Goal: Task Accomplishment & Management: Manage account settings

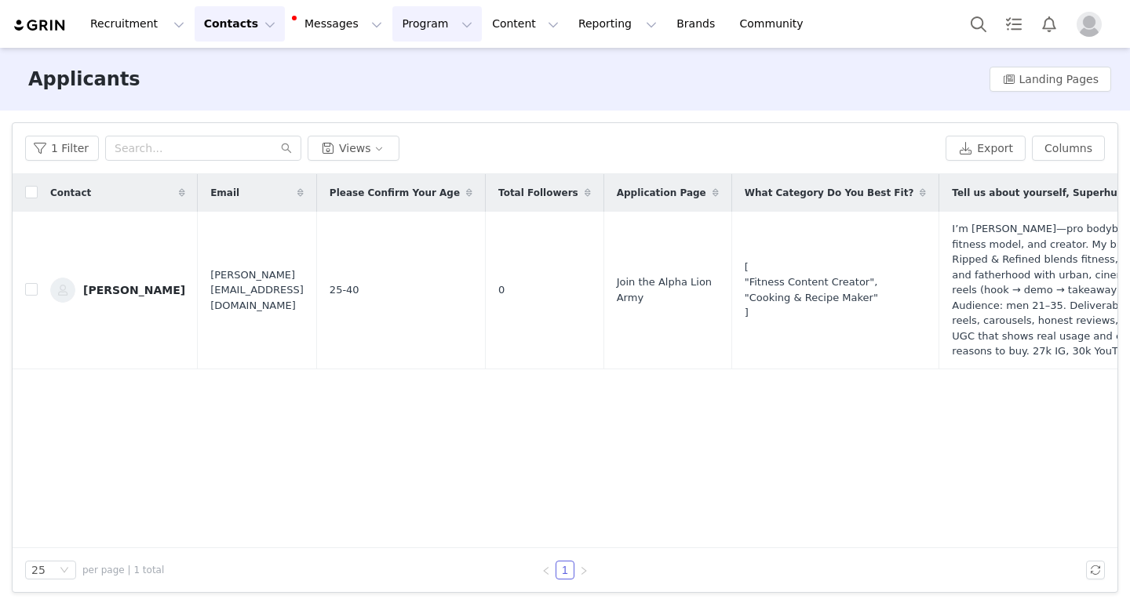
click at [421, 24] on button "Program Program" at bounding box center [436, 23] width 89 height 35
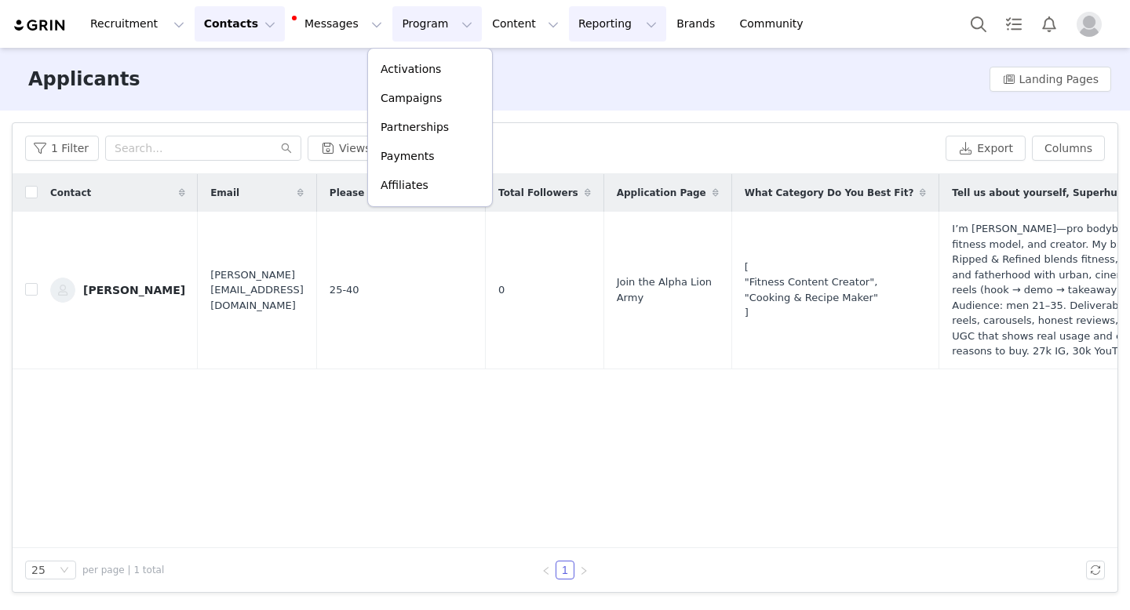
click at [569, 18] on button "Reporting Reporting" at bounding box center [617, 23] width 97 height 35
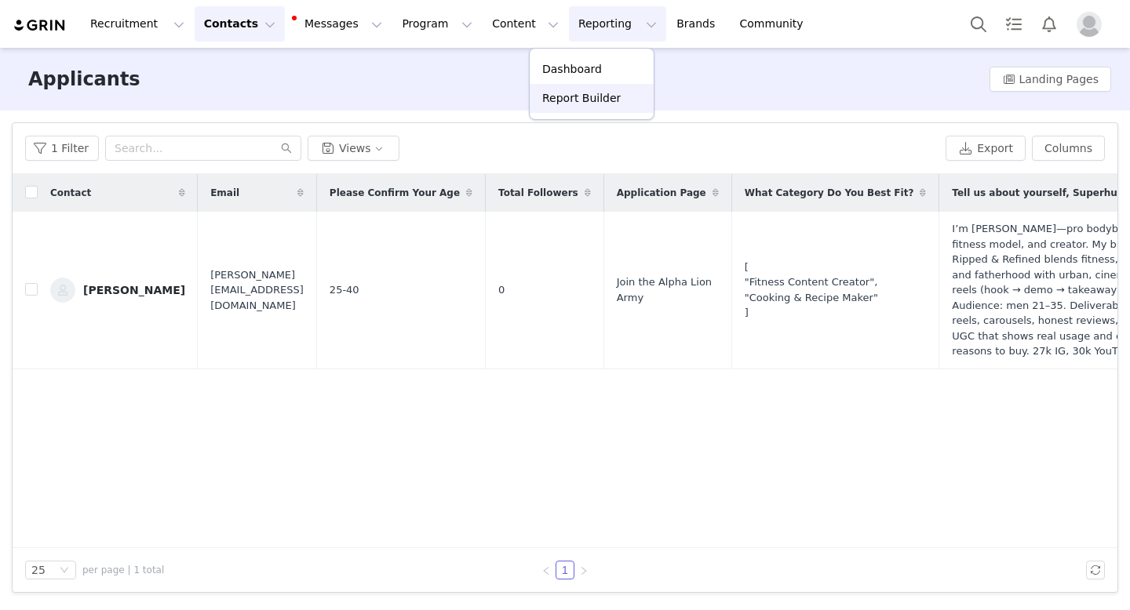
click at [603, 99] on p "Report Builder" at bounding box center [581, 98] width 78 height 16
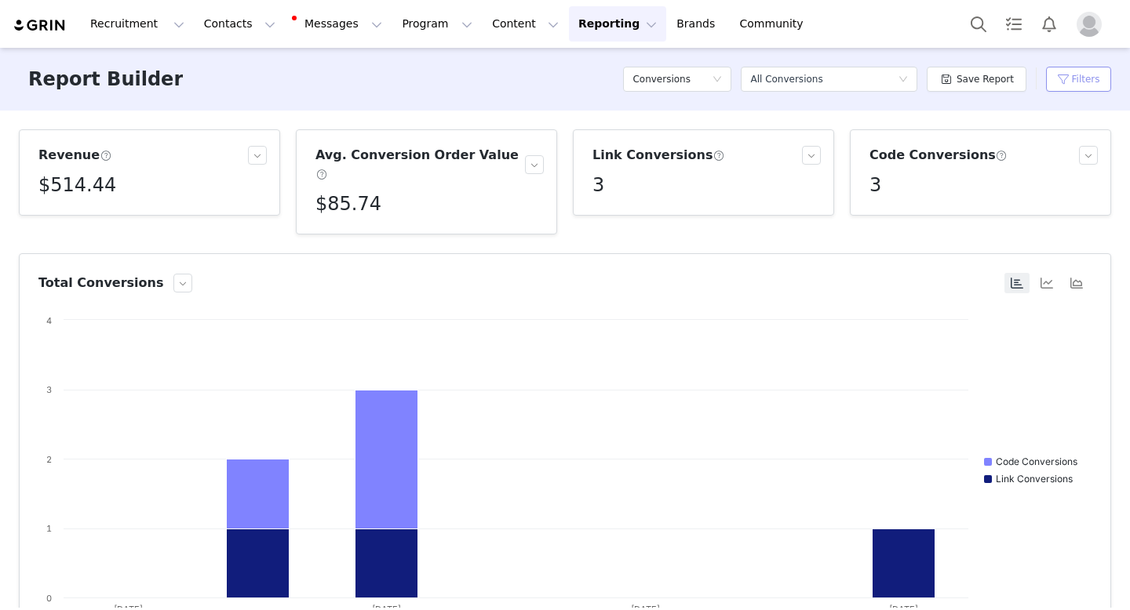
click at [1084, 75] on button "Filters" at bounding box center [1078, 79] width 65 height 25
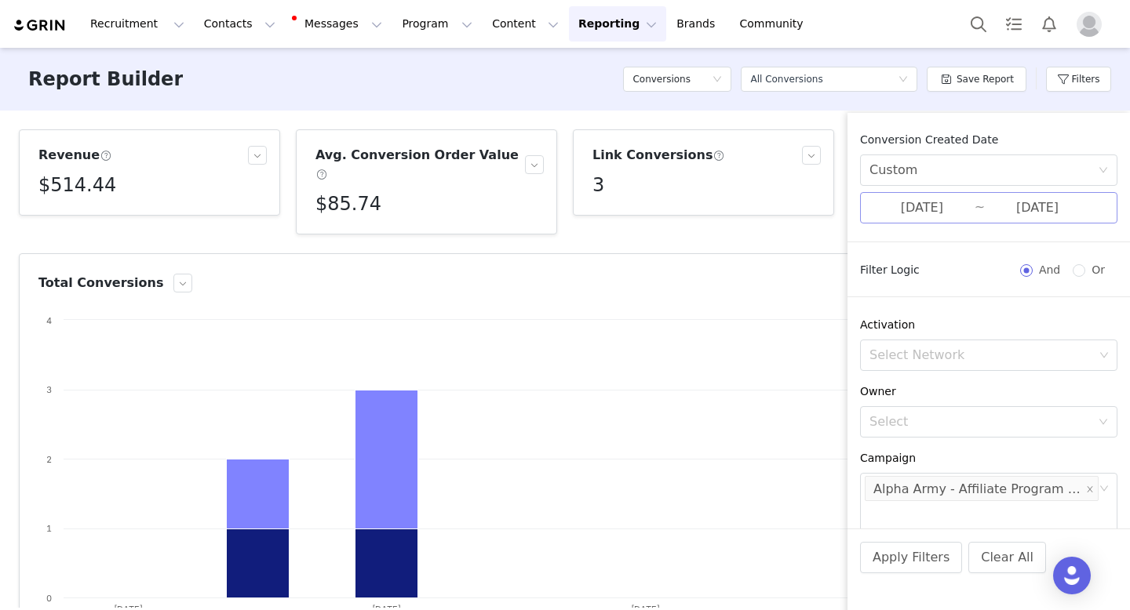
click at [988, 199] on input "08/24/2025" at bounding box center [1037, 208] width 105 height 20
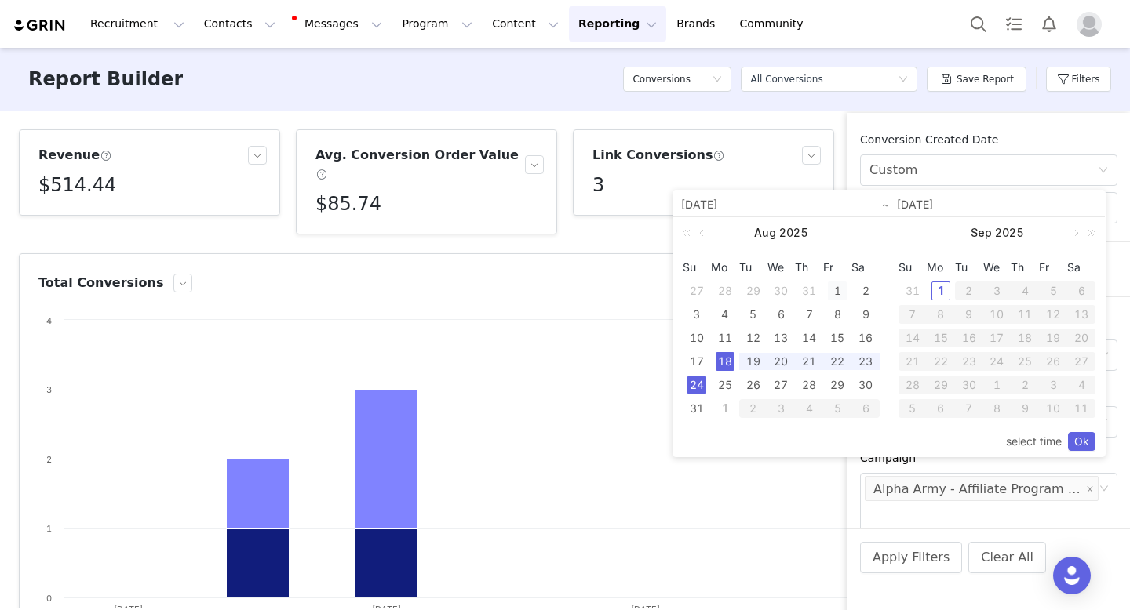
click at [836, 292] on div "1" at bounding box center [837, 291] width 19 height 19
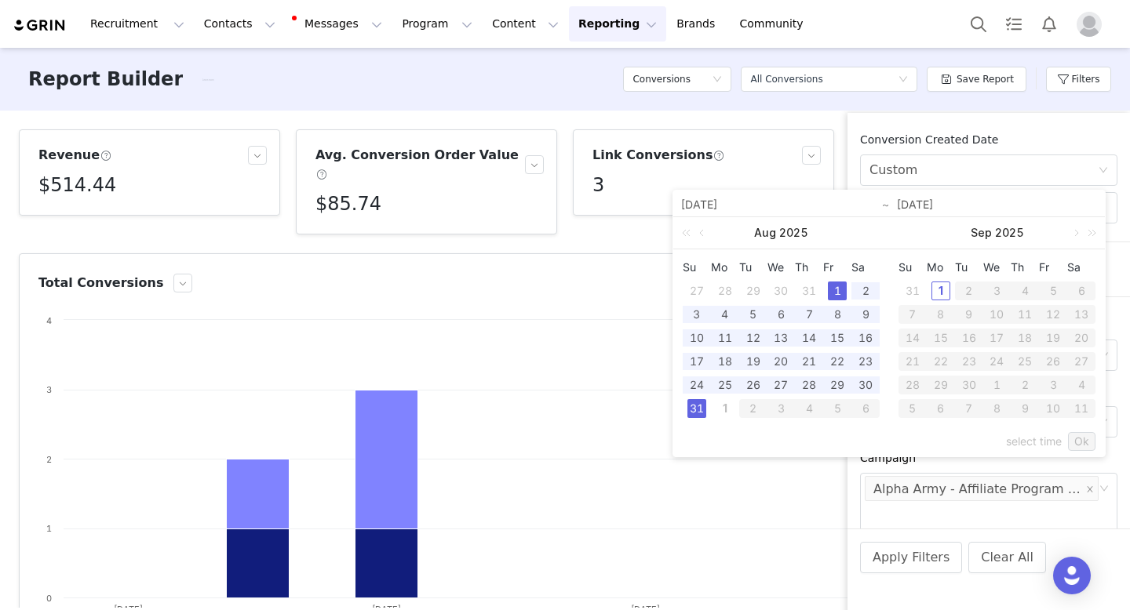
click at [705, 405] on div "31" at bounding box center [696, 408] width 19 height 19
type input "[DATE]"
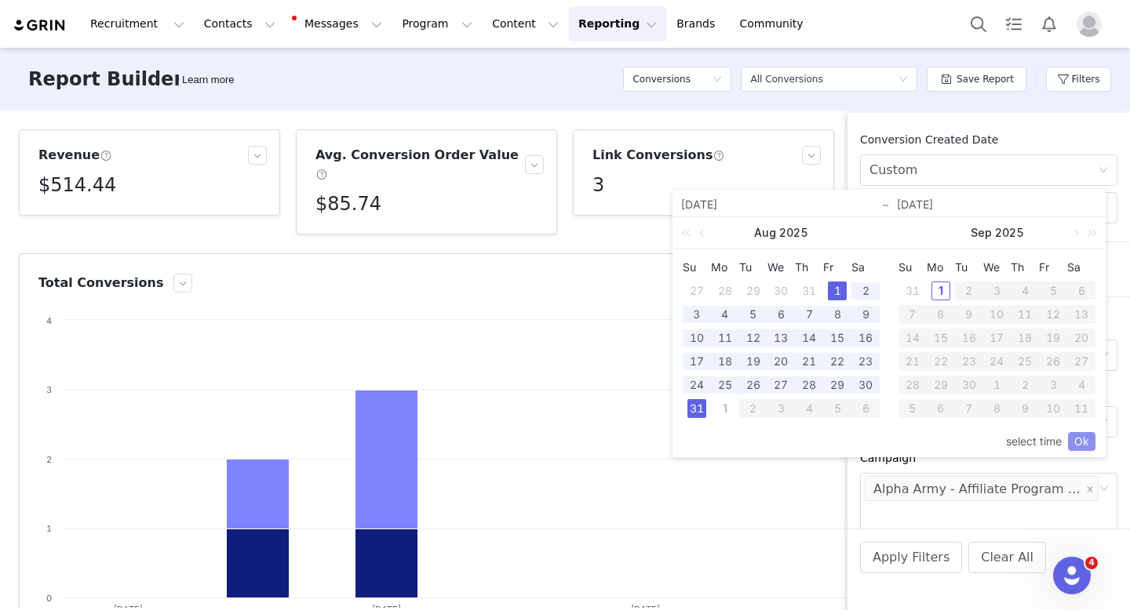
click at [1077, 442] on link "Ok" at bounding box center [1081, 441] width 27 height 19
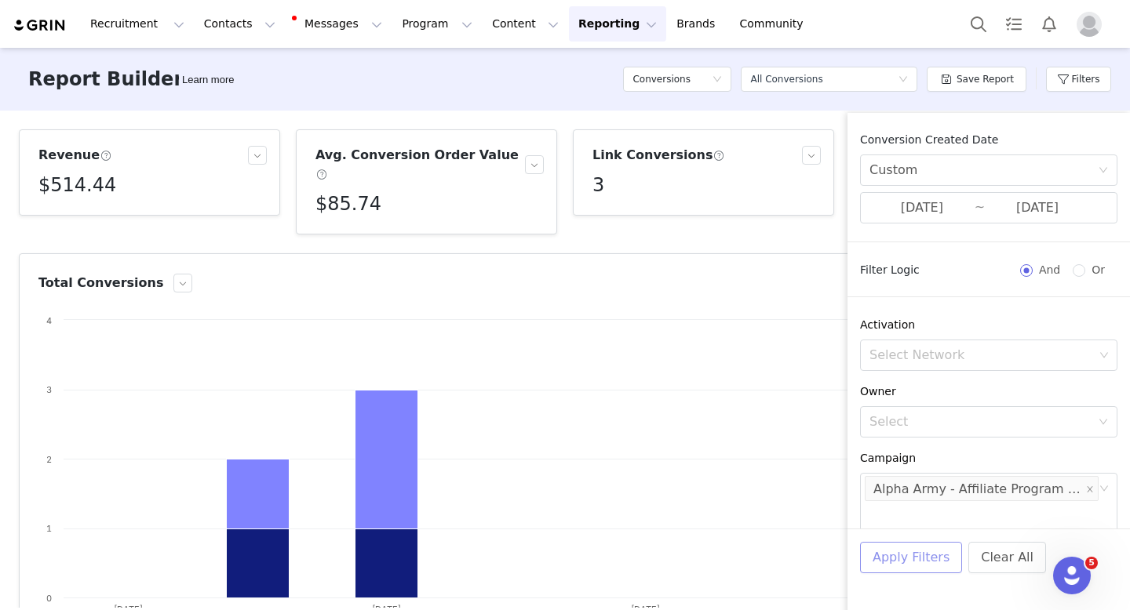
click at [918, 557] on button "Apply Filters" at bounding box center [911, 557] width 102 height 31
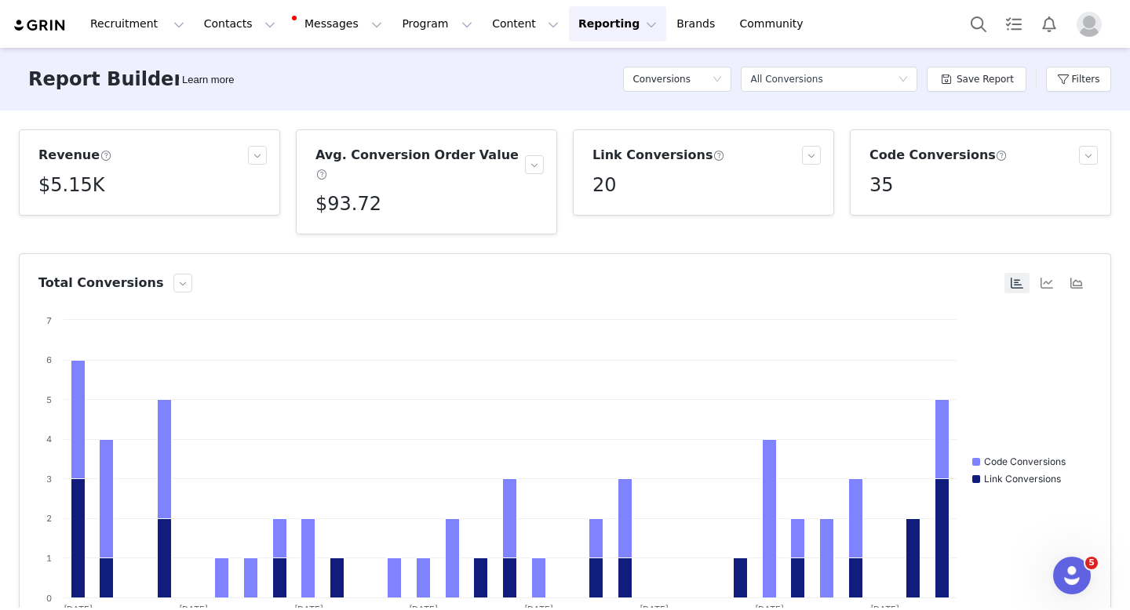
scroll to position [519, 0]
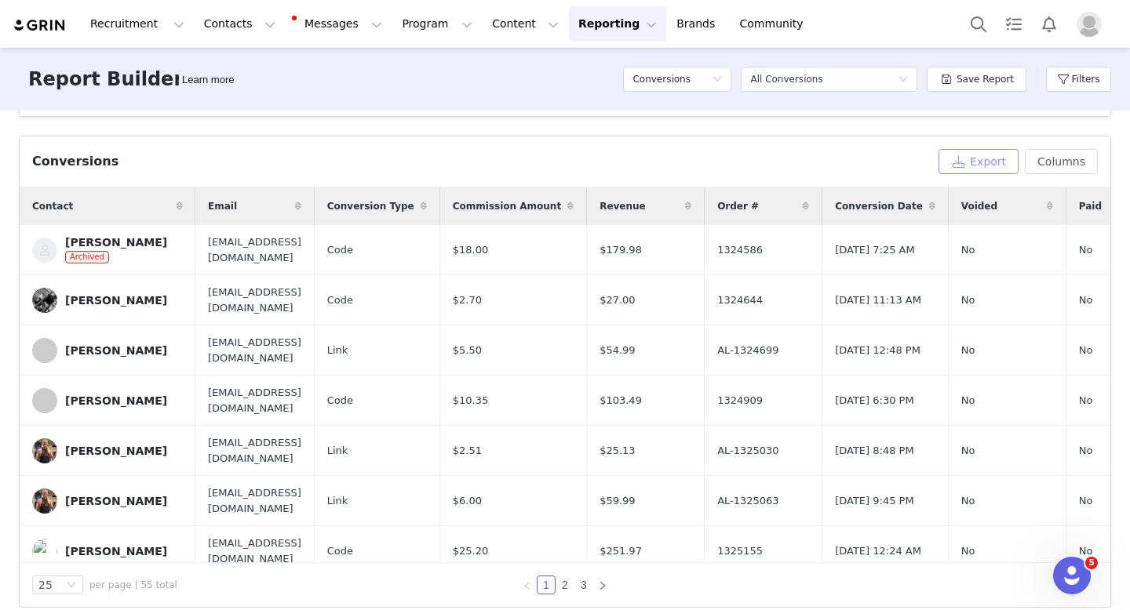
click at [964, 149] on button "Export" at bounding box center [978, 161] width 80 height 25
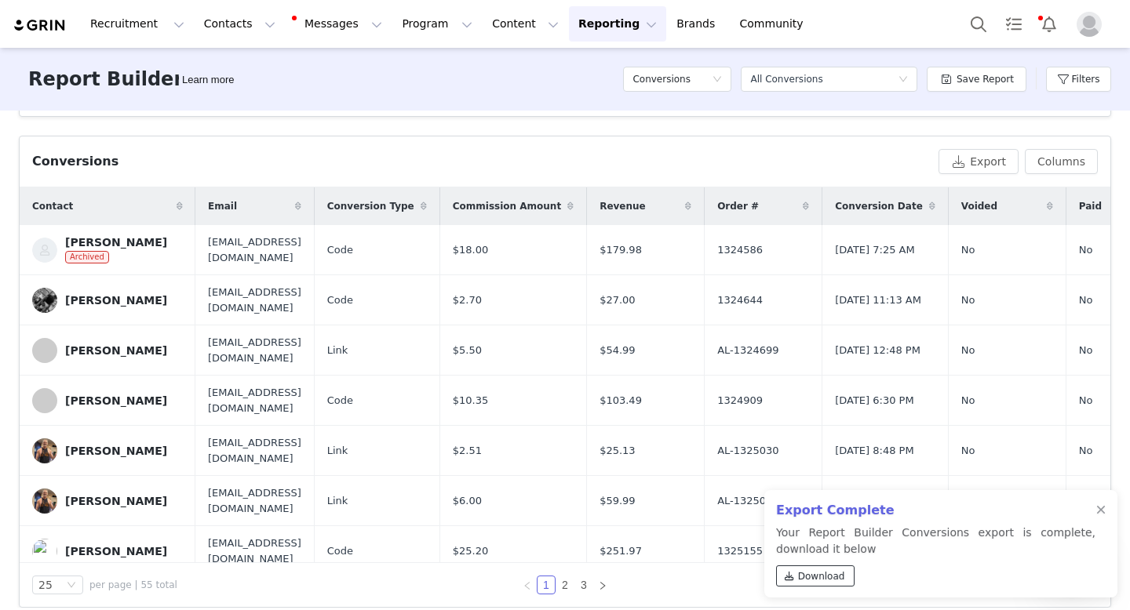
click at [811, 578] on span "Download" at bounding box center [821, 577] width 47 height 14
click at [825, 577] on span "Download" at bounding box center [821, 577] width 47 height 14
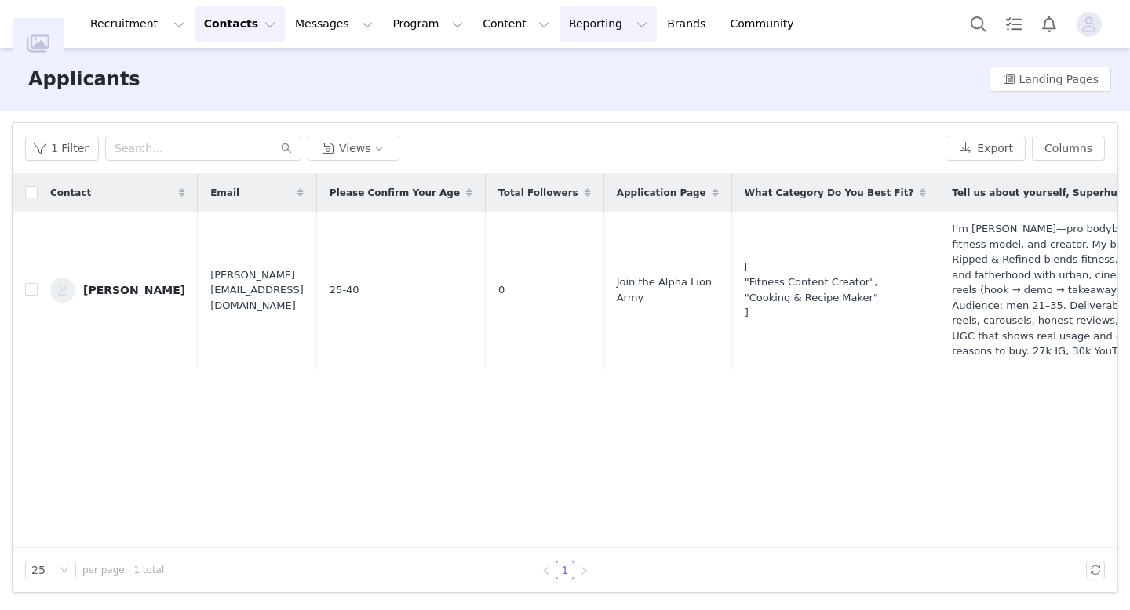
click at [569, 26] on button "Reporting Reporting" at bounding box center [607, 23] width 97 height 35
click at [566, 94] on p "Report Builder" at bounding box center [572, 98] width 78 height 16
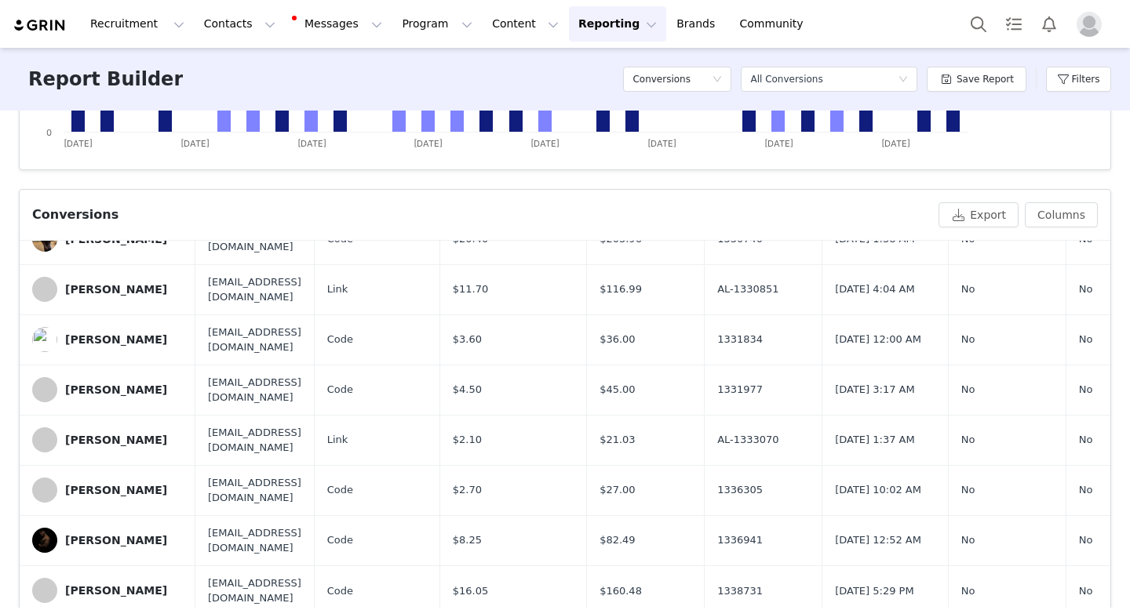
scroll to position [519, 0]
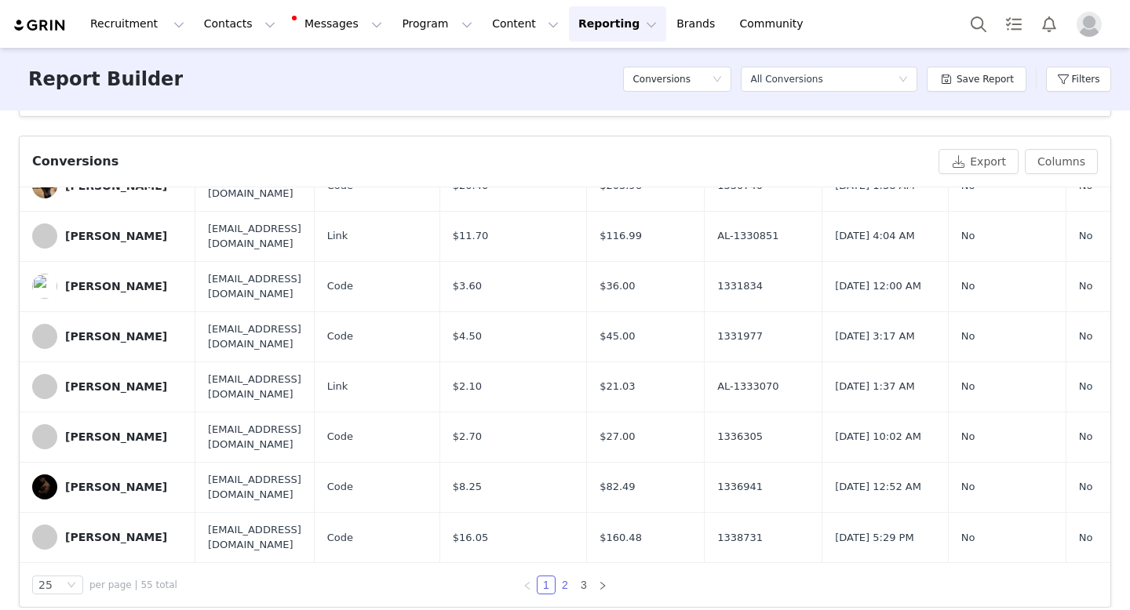
click at [558, 577] on link "2" at bounding box center [564, 585] width 17 height 17
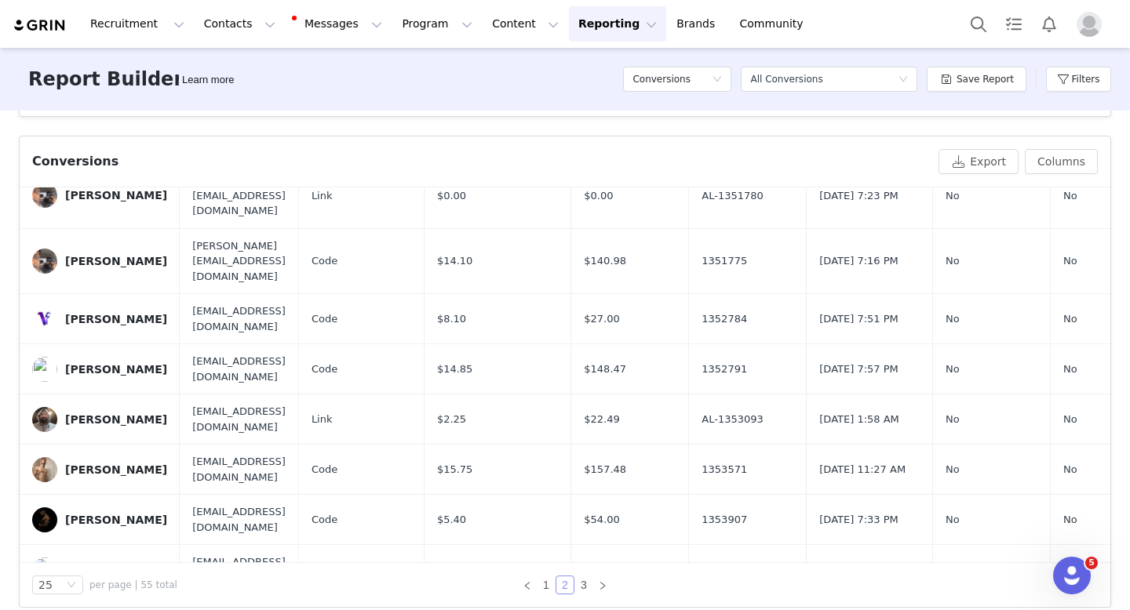
scroll to position [929, 0]
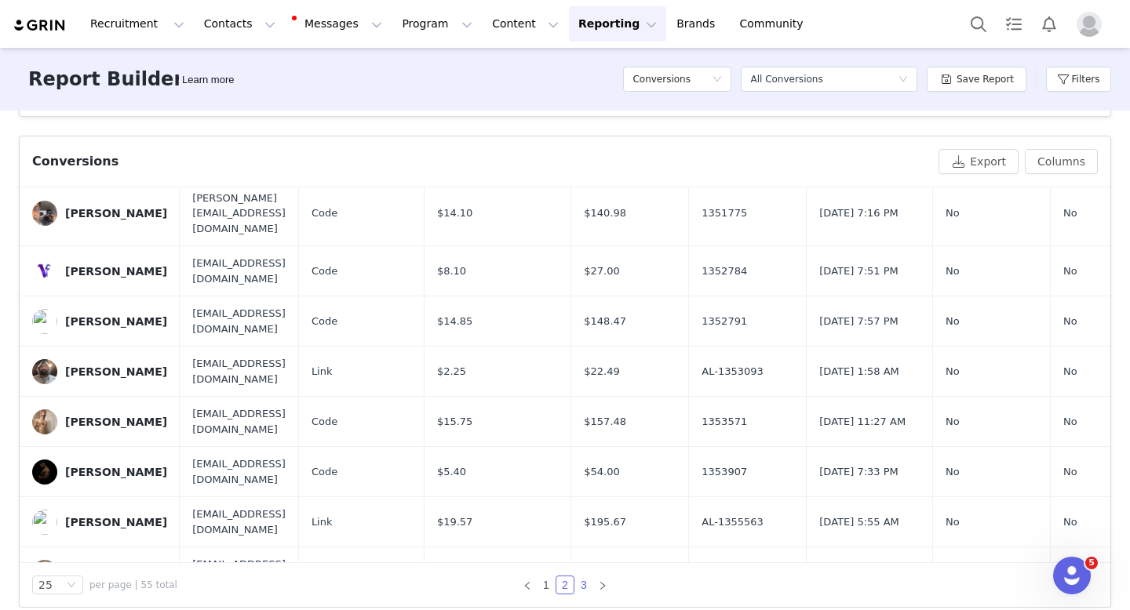
click at [579, 577] on link "3" at bounding box center [583, 585] width 17 height 17
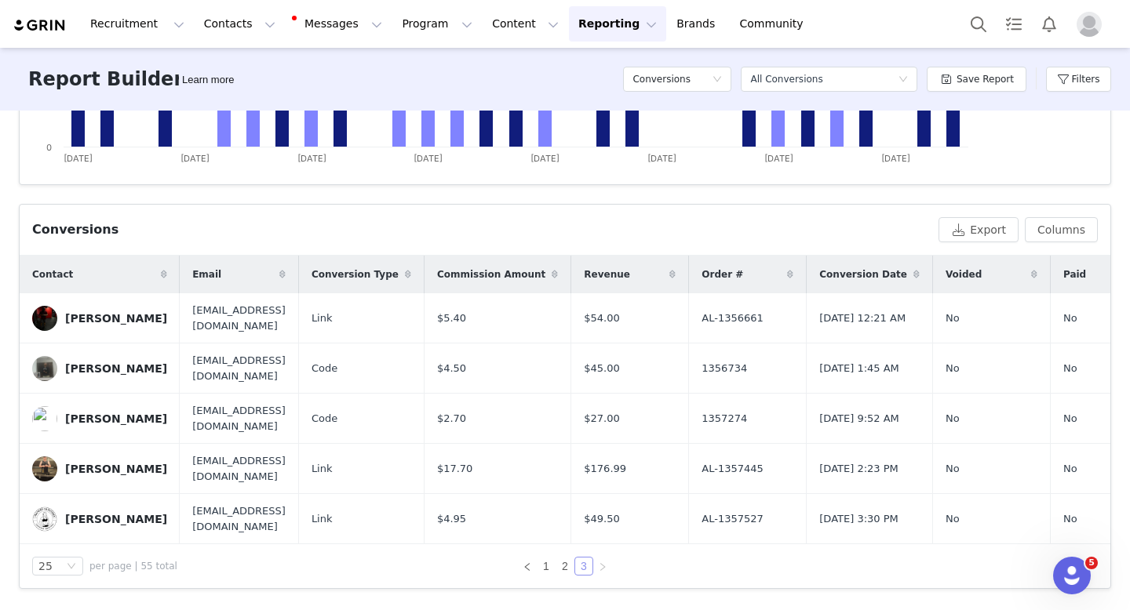
scroll to position [444, 0]
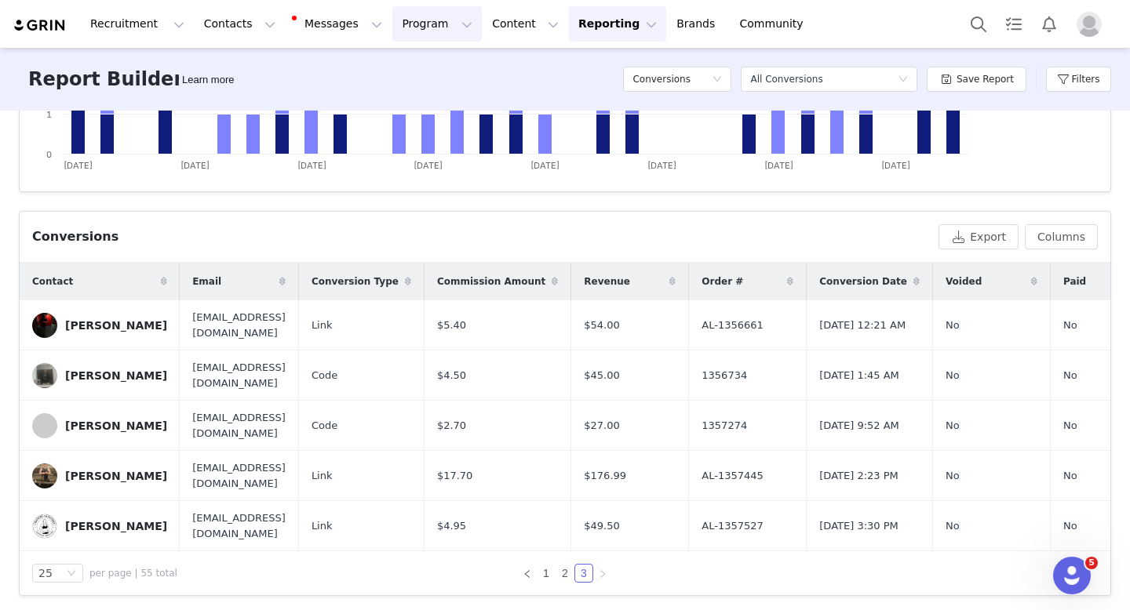
click at [398, 20] on button "Program Program" at bounding box center [436, 23] width 89 height 35
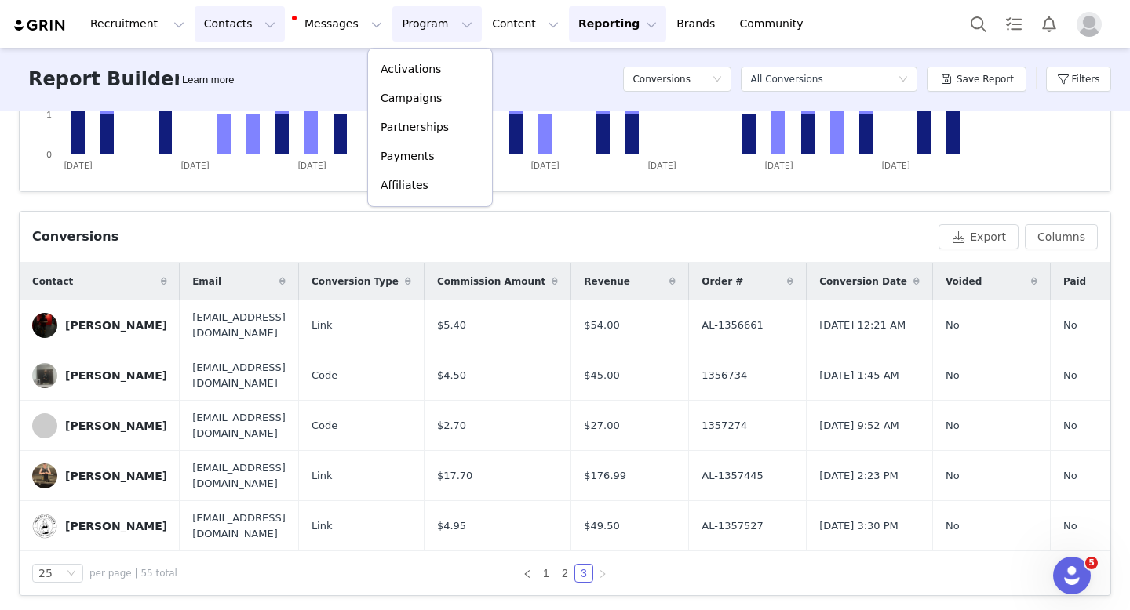
click at [244, 30] on button "Contacts Contacts" at bounding box center [240, 23] width 90 height 35
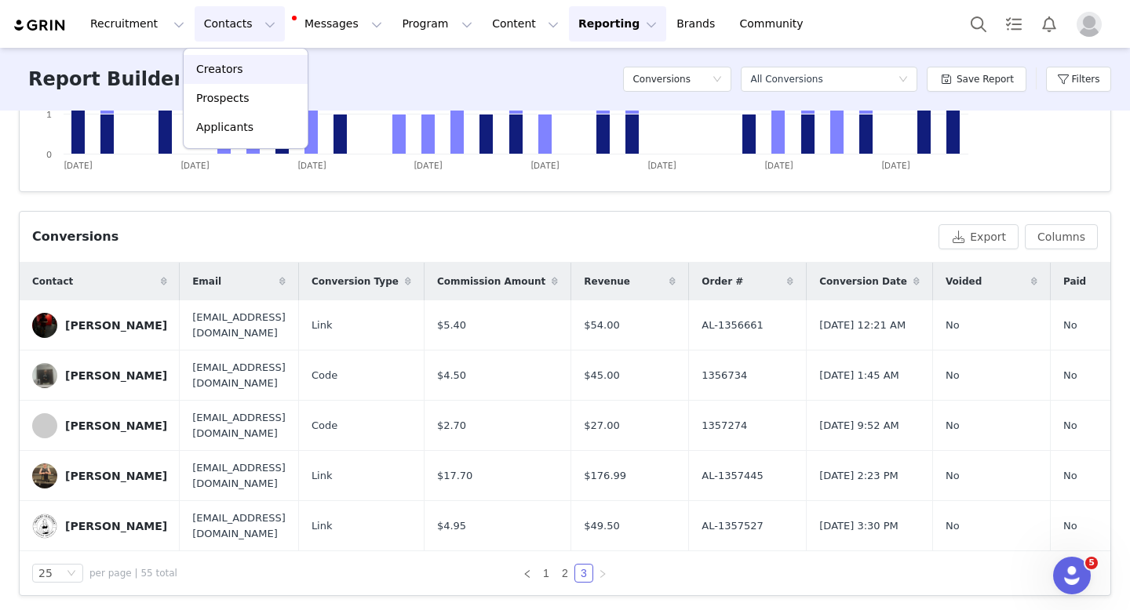
click at [252, 65] on div "Creators" at bounding box center [245, 69] width 105 height 16
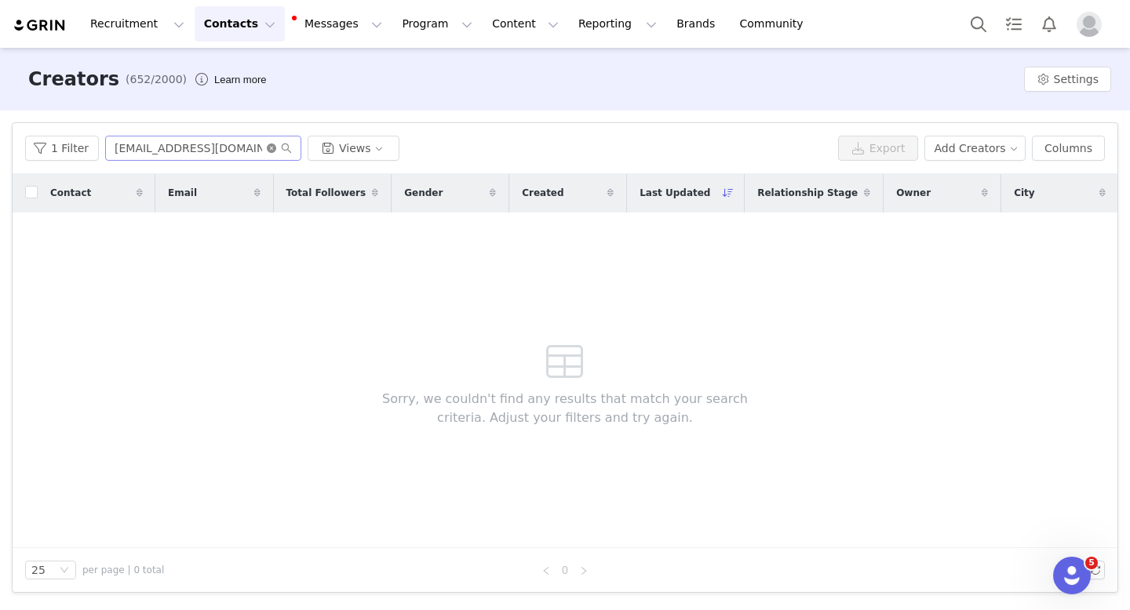
click at [267, 151] on icon "icon: close-circle" at bounding box center [271, 148] width 9 height 9
click at [200, 152] on input "text" at bounding box center [203, 148] width 196 height 25
click at [247, 26] on button "Contacts Contacts" at bounding box center [240, 23] width 90 height 35
click at [227, 72] on p "Creators" at bounding box center [219, 69] width 47 height 16
click at [132, 148] on input "Big [PERSON_NAME]" at bounding box center [203, 148] width 196 height 25
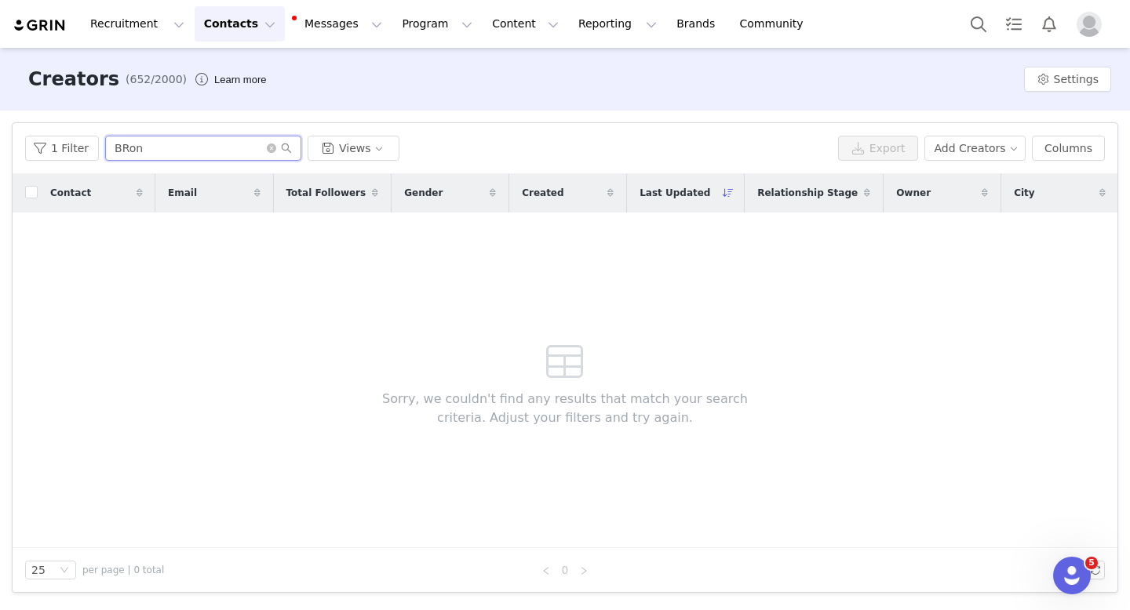
type input "[PERSON_NAME]"
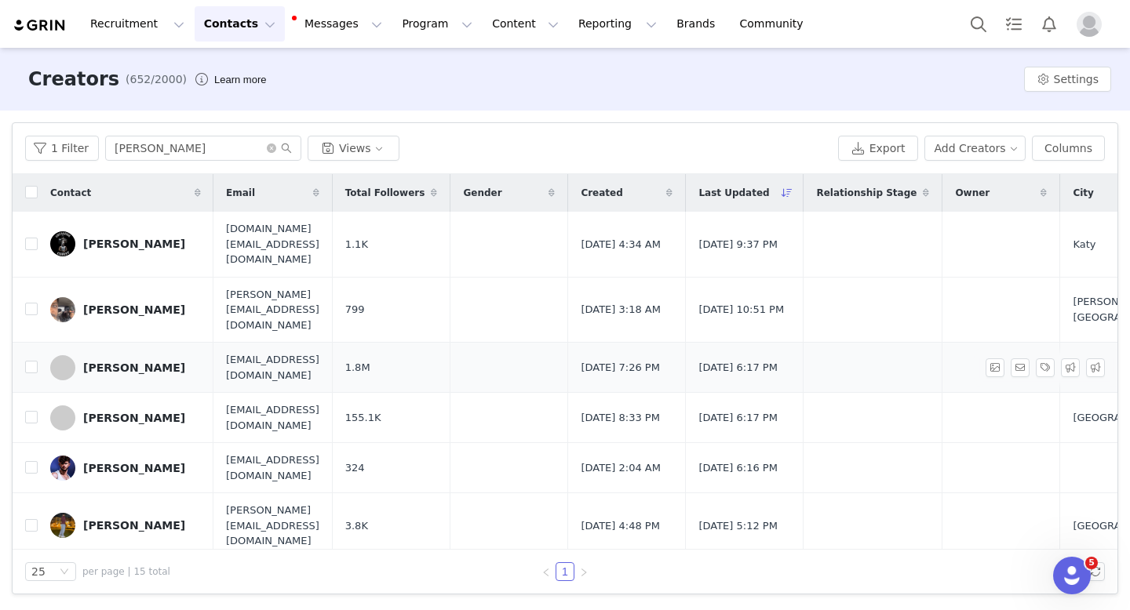
click at [107, 362] on div "[PERSON_NAME]" at bounding box center [134, 368] width 102 height 13
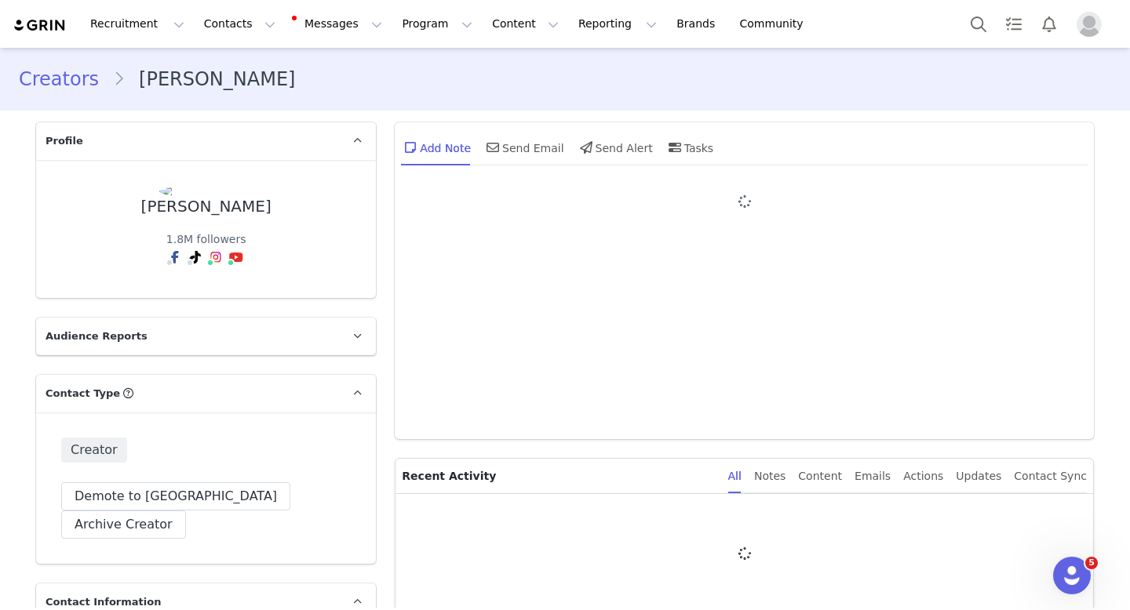
type input "+1 ([GEOGRAPHIC_DATA])"
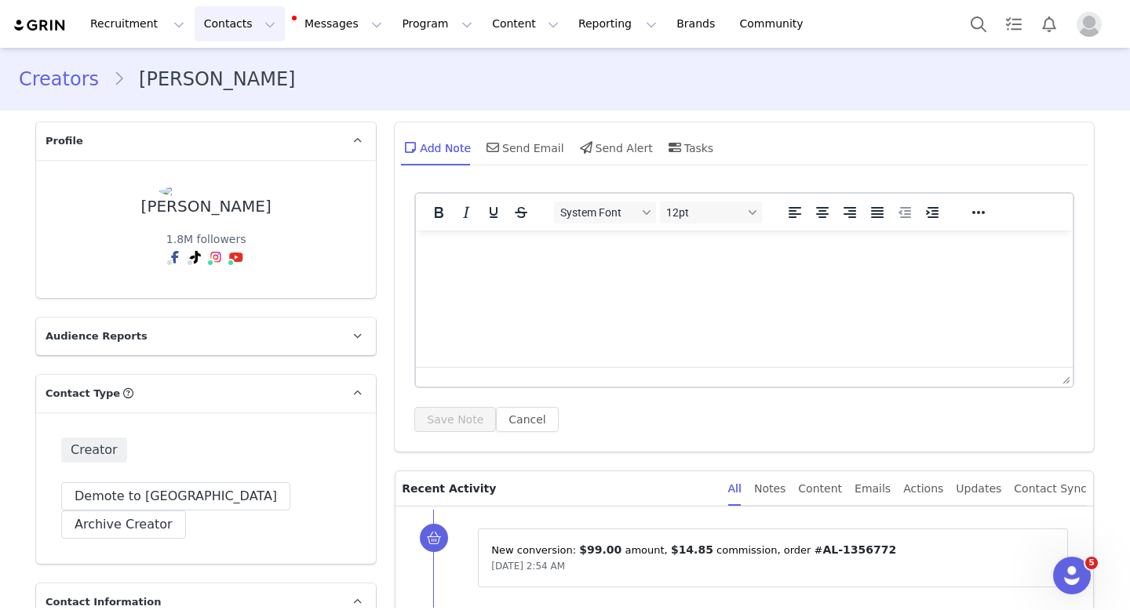
click at [243, 19] on button "Contacts Contacts" at bounding box center [240, 23] width 90 height 35
click at [242, 68] on div "Creators" at bounding box center [245, 69] width 105 height 16
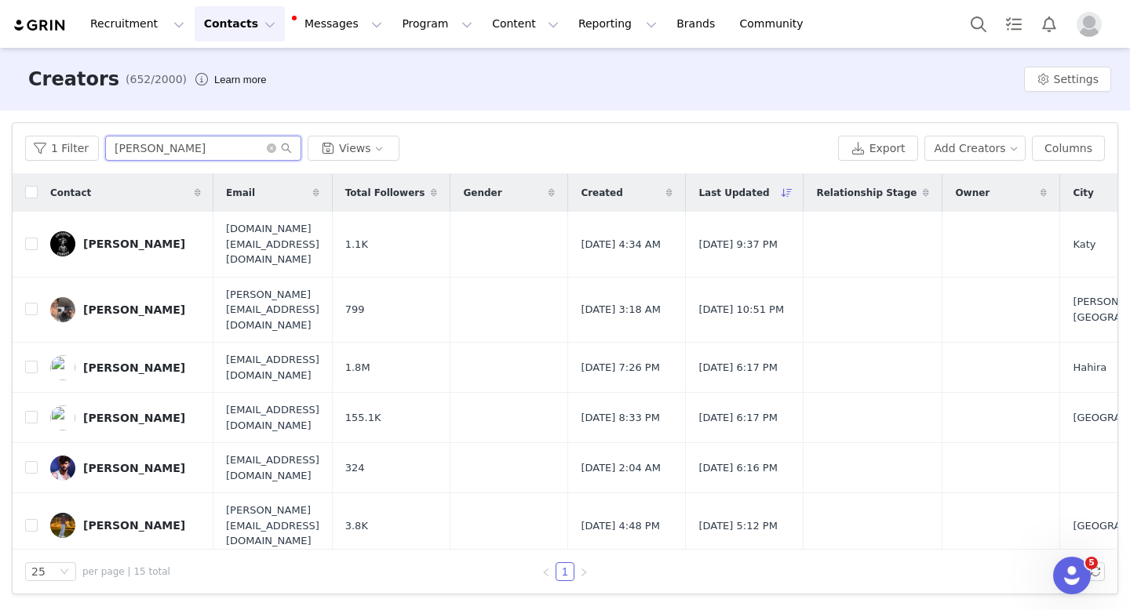
click at [209, 155] on input "[PERSON_NAME]" at bounding box center [203, 148] width 196 height 25
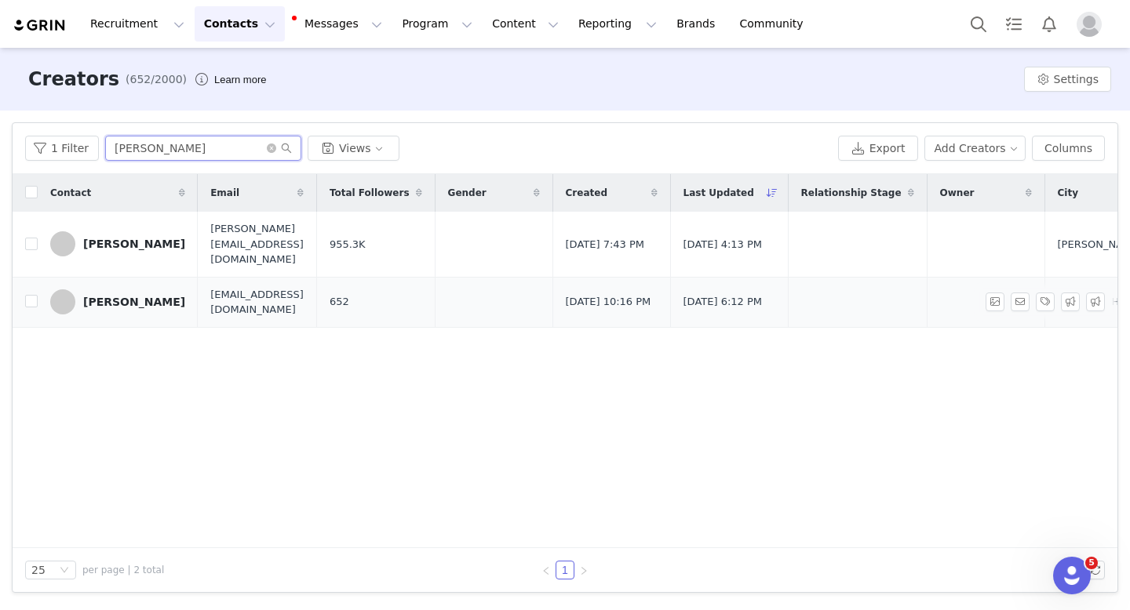
type input "[PERSON_NAME]"
click at [133, 296] on div "[PERSON_NAME]" at bounding box center [134, 302] width 102 height 13
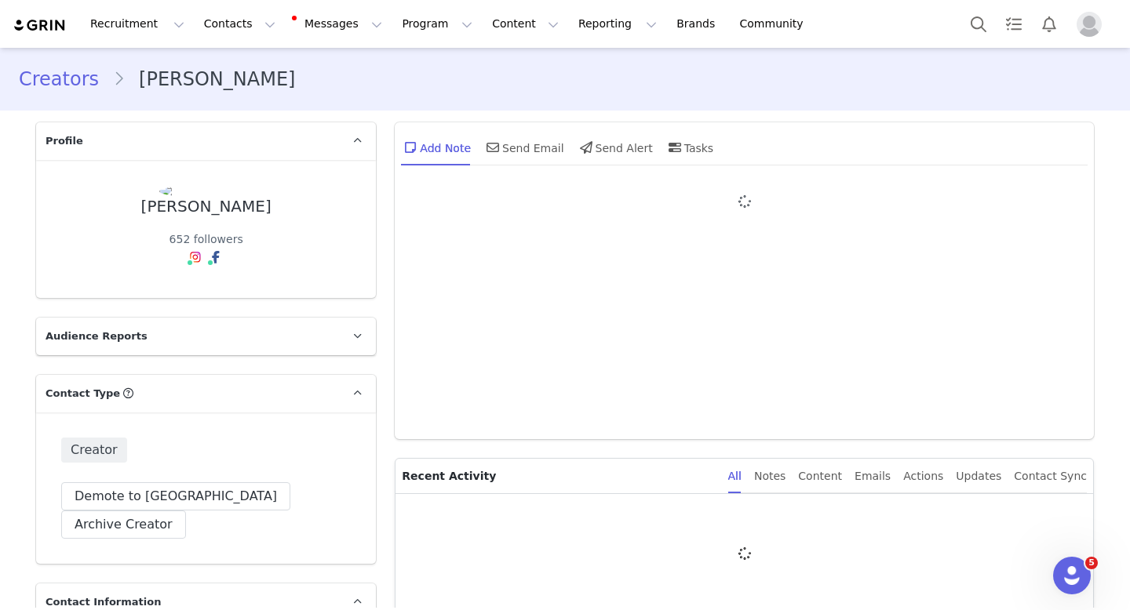
type input "+1 ([GEOGRAPHIC_DATA])"
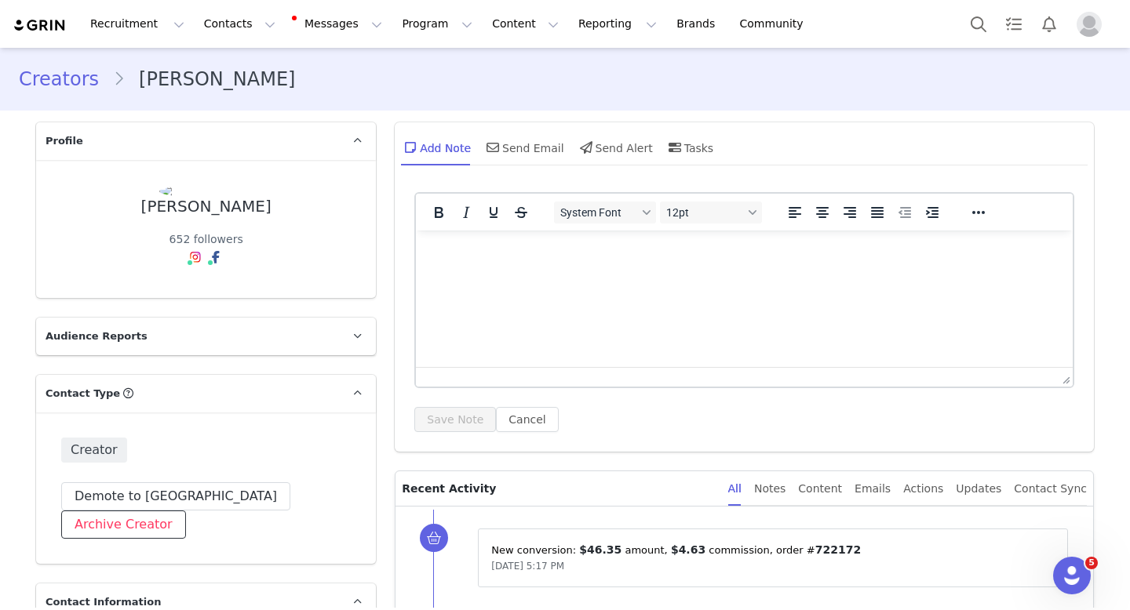
click at [186, 511] on button "Archive Creator" at bounding box center [123, 525] width 125 height 28
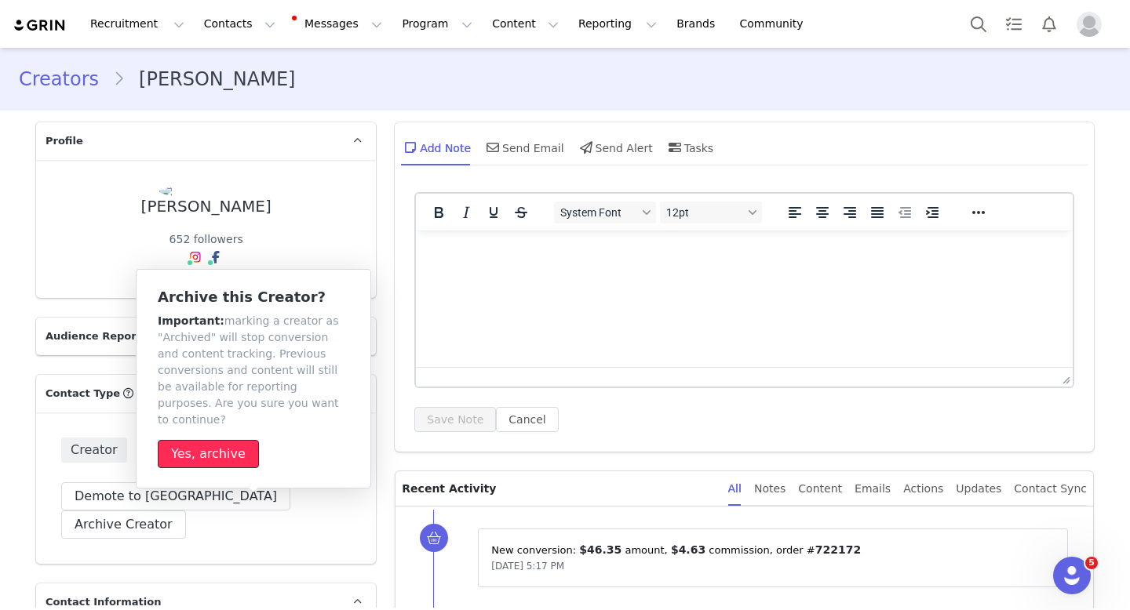
click at [204, 440] on button "Yes, archive" at bounding box center [208, 454] width 101 height 28
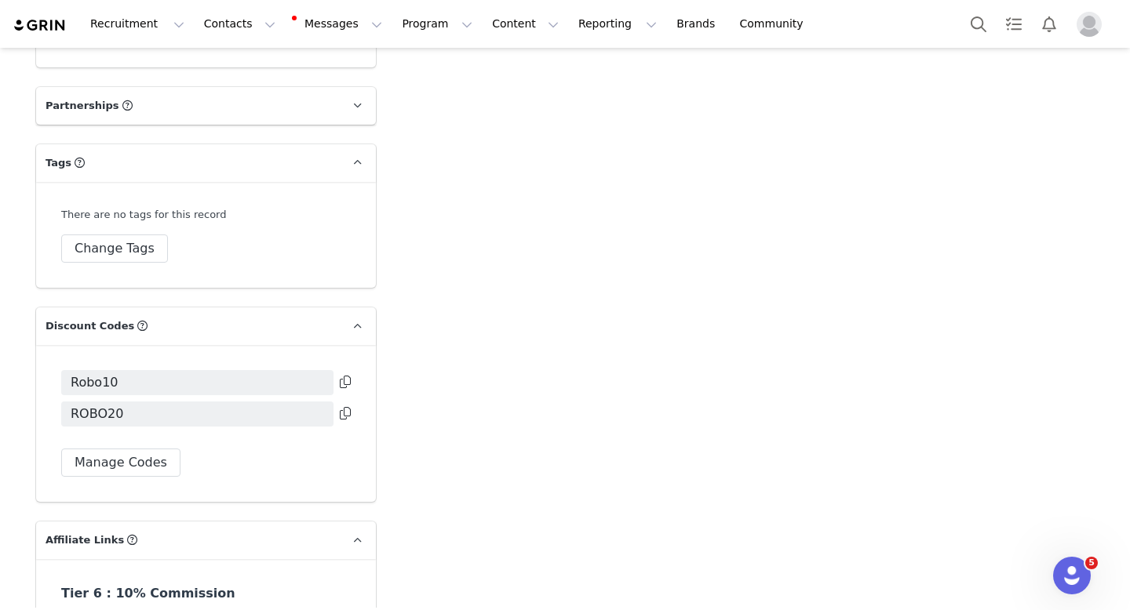
scroll to position [3962, 0]
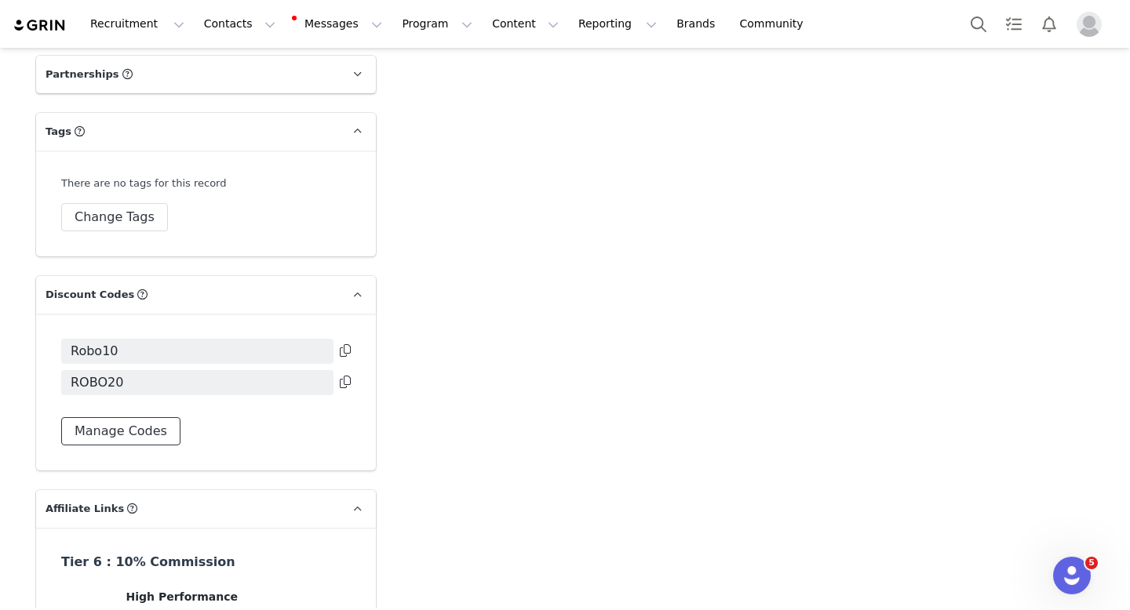
click at [142, 417] on button "Manage Codes" at bounding box center [120, 431] width 119 height 28
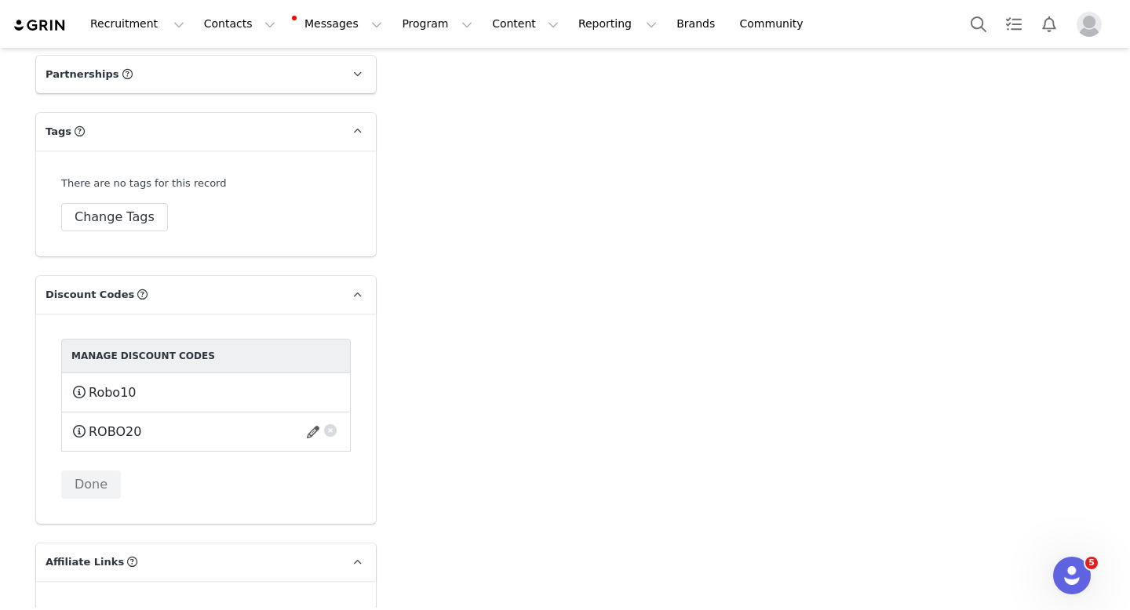
click at [326, 421] on button "button" at bounding box center [330, 429] width 16 height 16
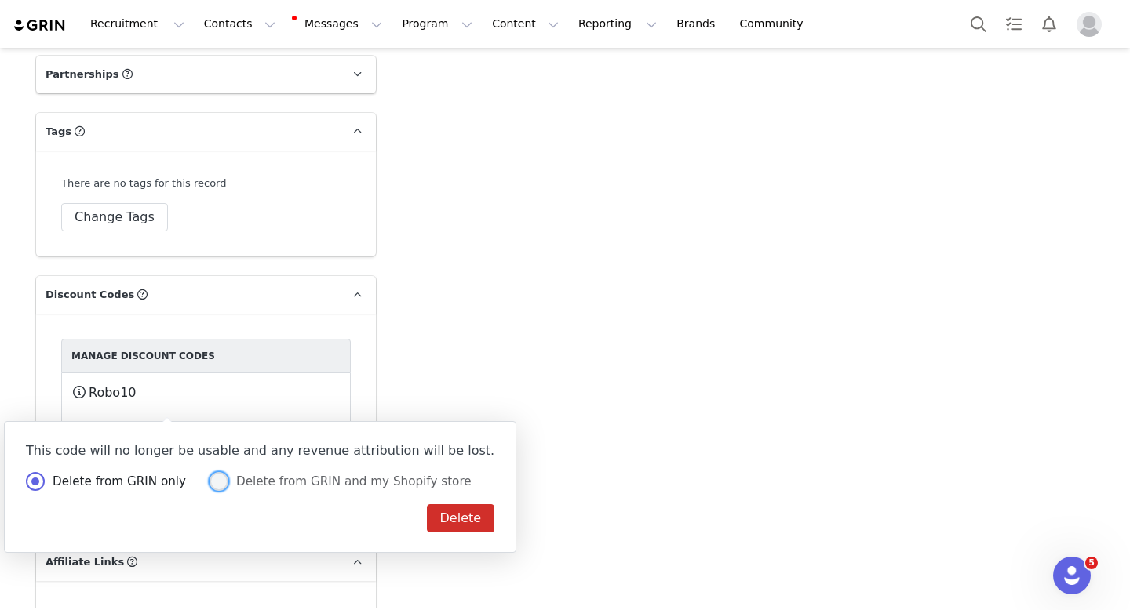
click at [215, 486] on span at bounding box center [218, 481] width 19 height 19
click at [215, 486] on input "Delete from GRIN and my Shopify store" at bounding box center [218, 482] width 19 height 20
radio input "true"
radio input "false"
radio input "true"
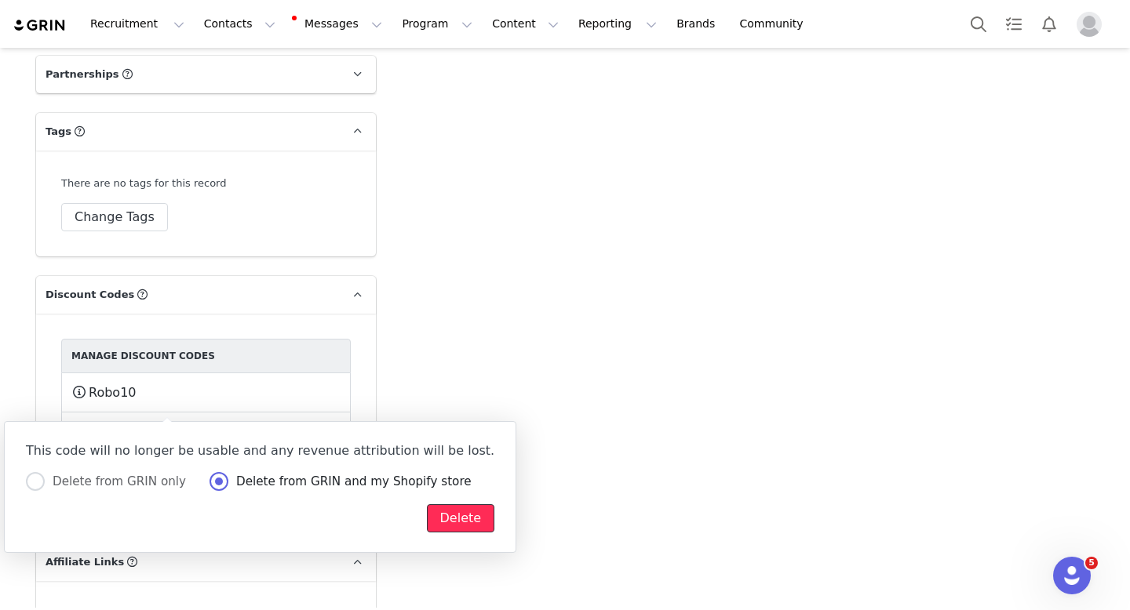
click at [427, 521] on button "Delete" at bounding box center [461, 519] width 68 height 28
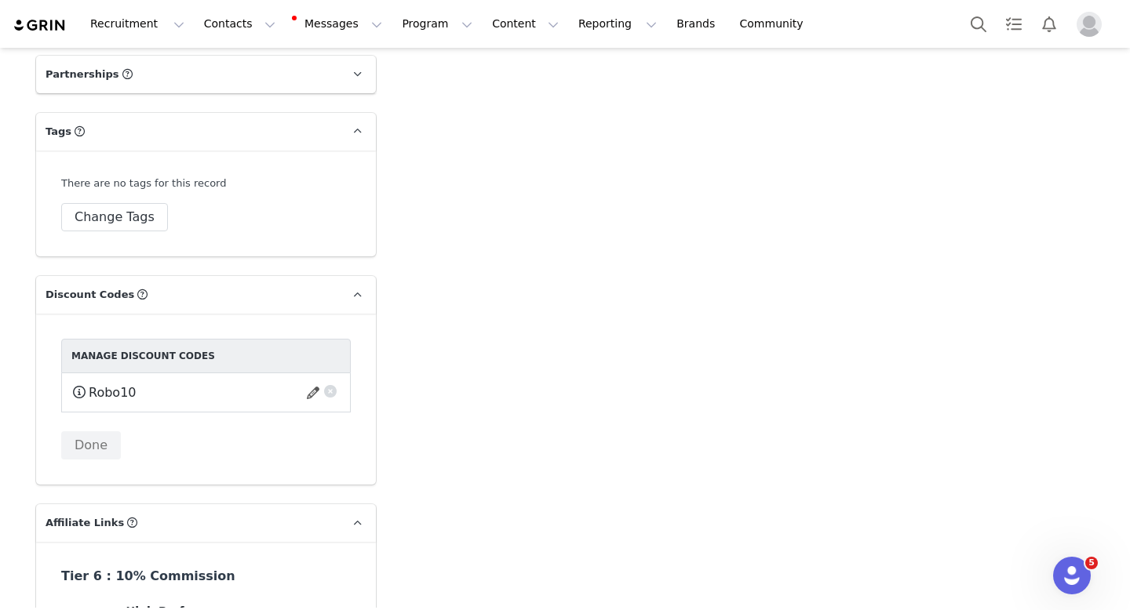
click at [323, 381] on button "button" at bounding box center [330, 389] width 16 height 16
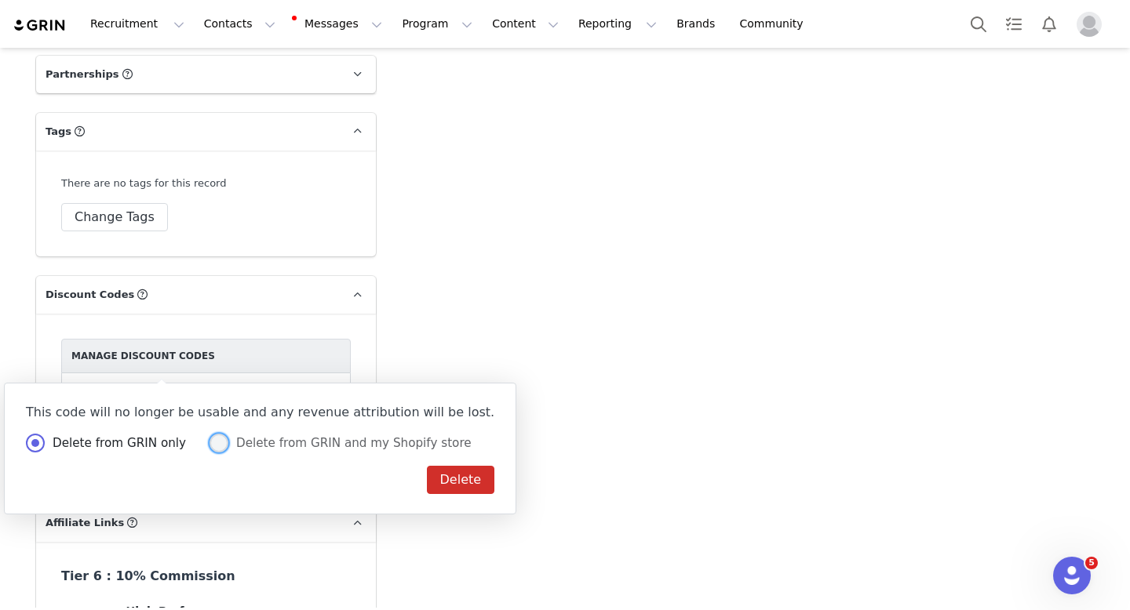
click at [265, 452] on label "Delete from GRIN and my Shopify store" at bounding box center [340, 444] width 262 height 20
click at [228, 452] on input "Delete from GRIN and my Shopify store" at bounding box center [218, 444] width 19 height 20
radio input "true"
radio input "false"
radio input "true"
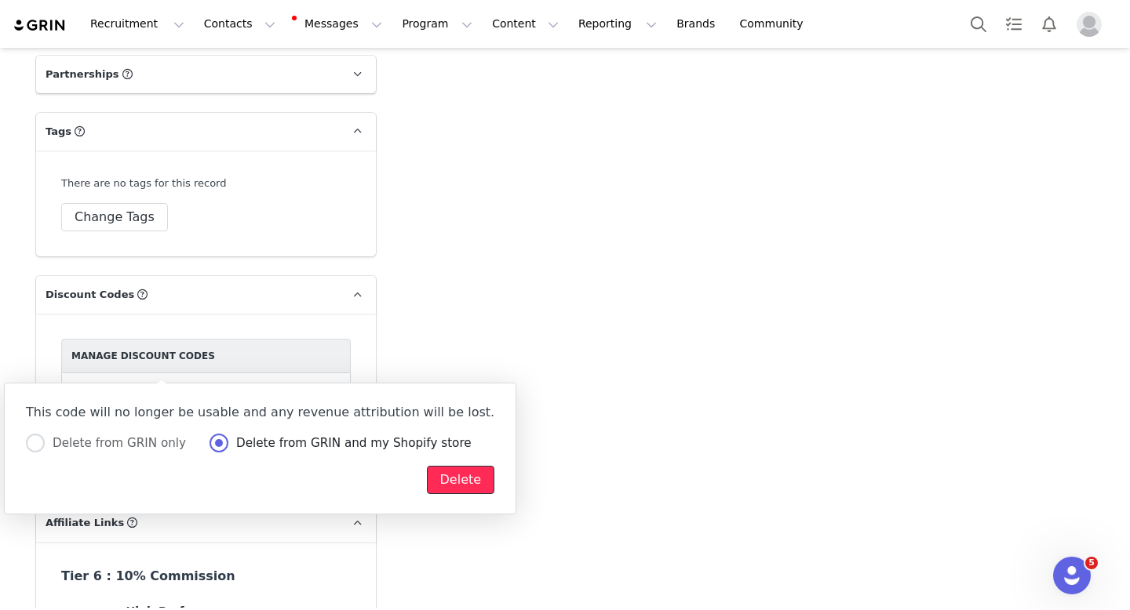
click at [427, 479] on button "Delete" at bounding box center [461, 480] width 68 height 28
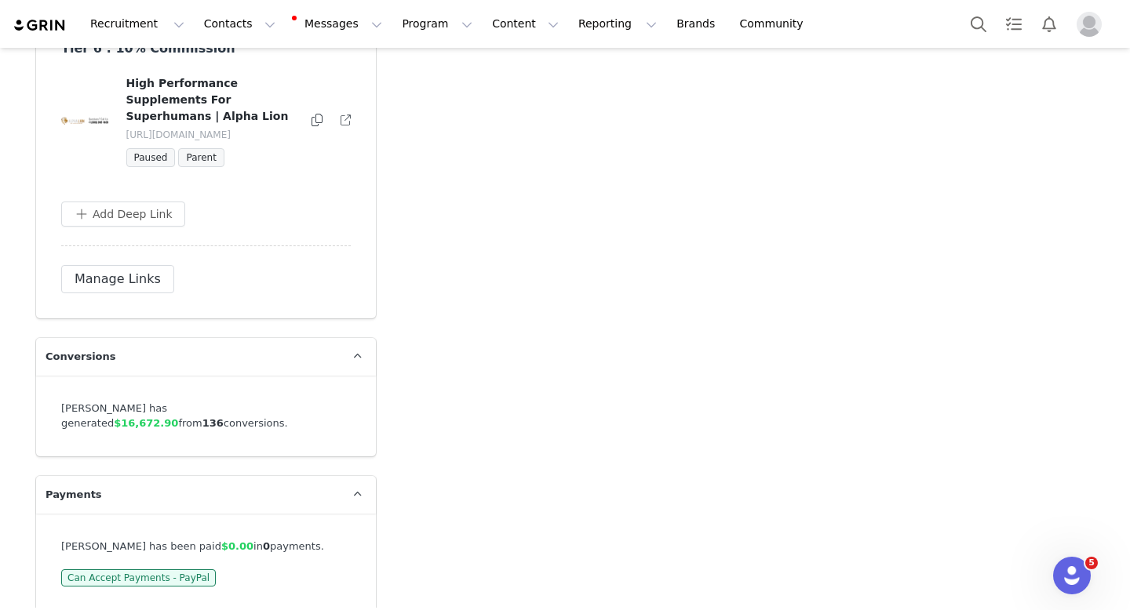
scroll to position [0, 0]
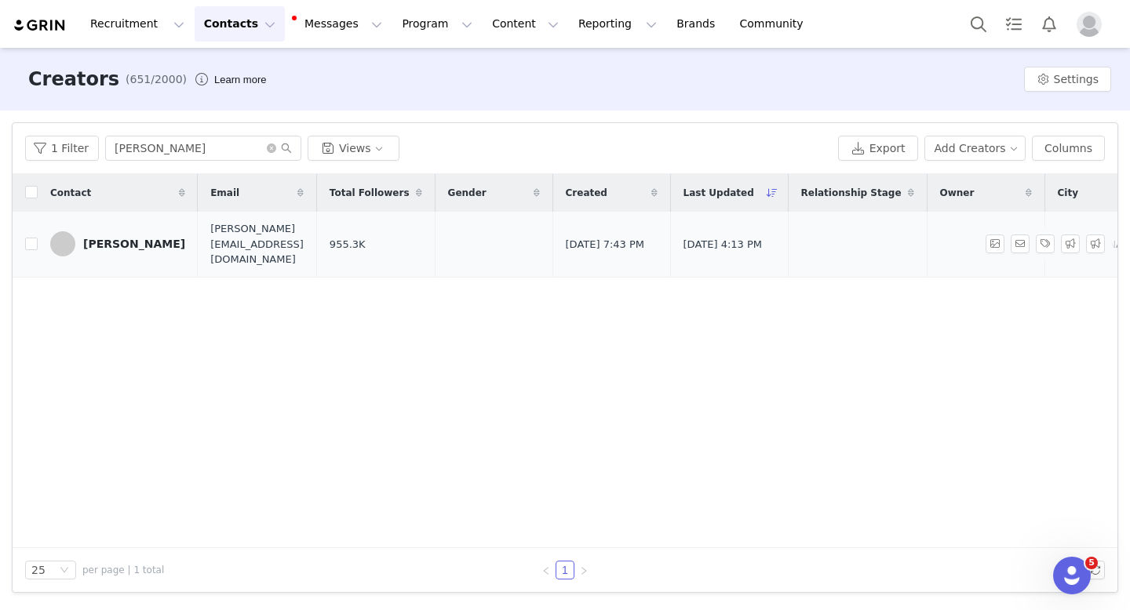
click at [132, 238] on div "[PERSON_NAME]" at bounding box center [134, 244] width 102 height 13
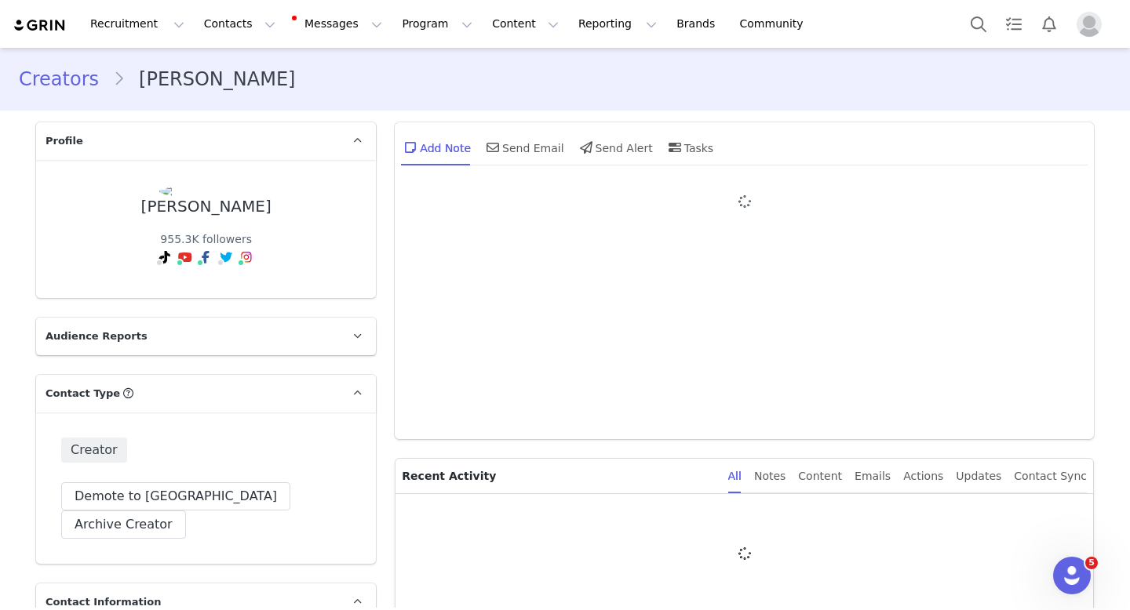
type input "+1 ([GEOGRAPHIC_DATA])"
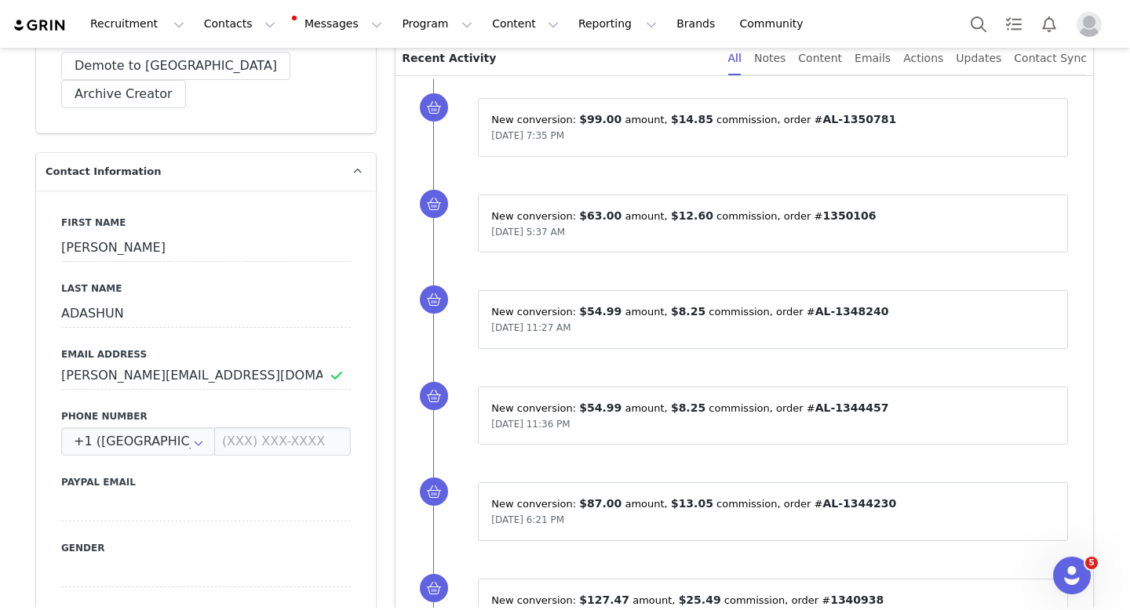
scroll to position [434, 0]
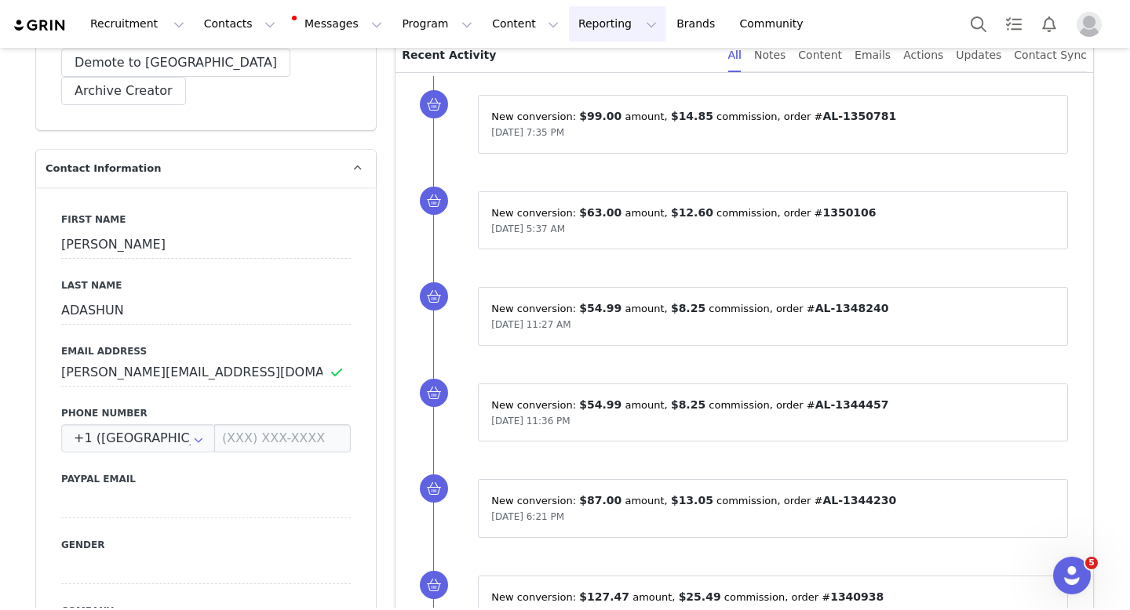
click at [586, 30] on button "Reporting Reporting" at bounding box center [617, 23] width 97 height 35
click at [579, 101] on p "Report Builder" at bounding box center [581, 98] width 78 height 16
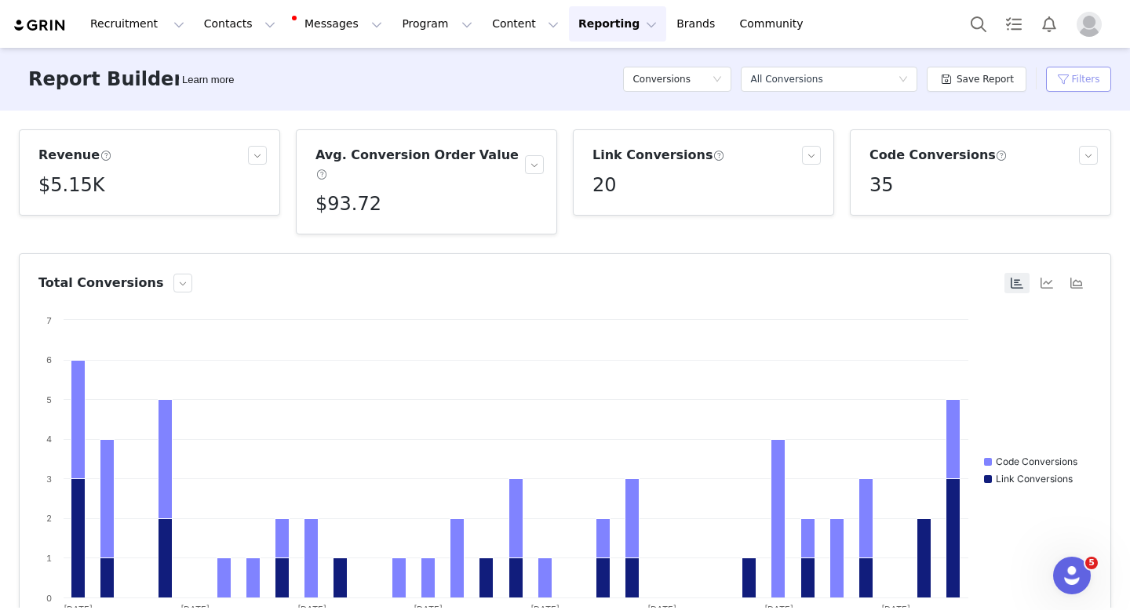
click at [1070, 80] on button "Filters" at bounding box center [1078, 79] width 65 height 25
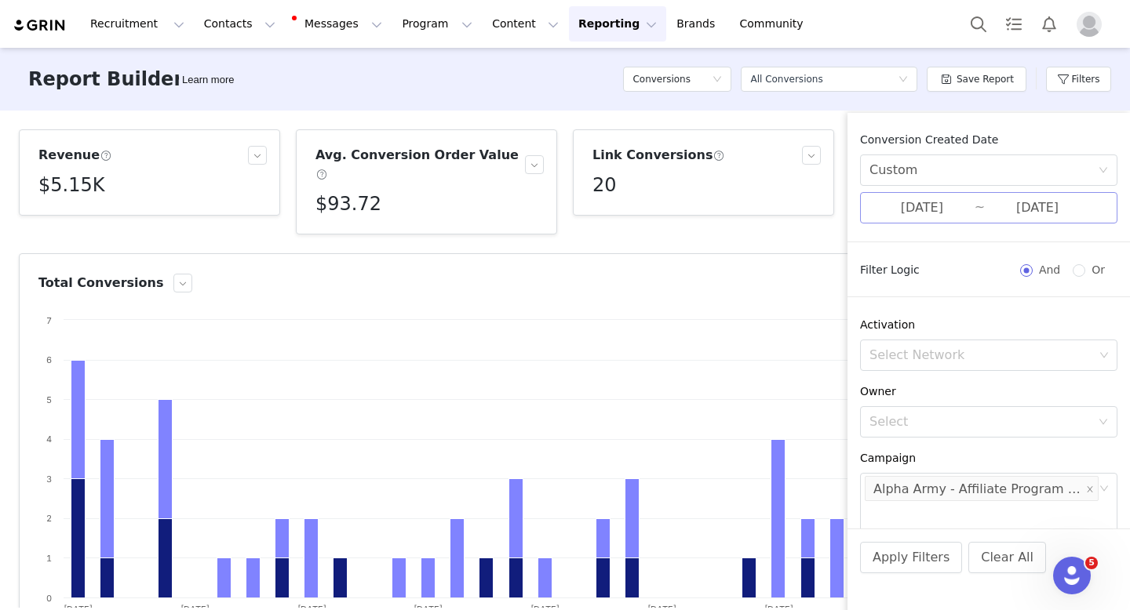
click at [966, 212] on input "[DATE]" at bounding box center [921, 208] width 105 height 20
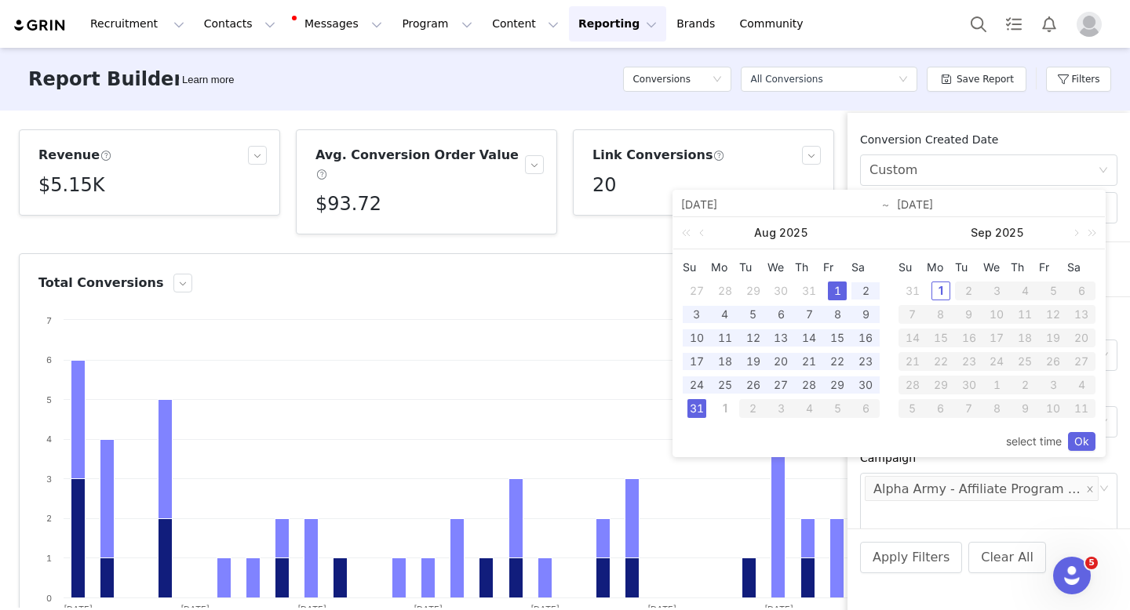
click at [867, 126] on div "Conversion Created Date Custom [DATE] ~ [DATE] Filter Logic And Or Activation S…" at bounding box center [988, 371] width 282 height 516
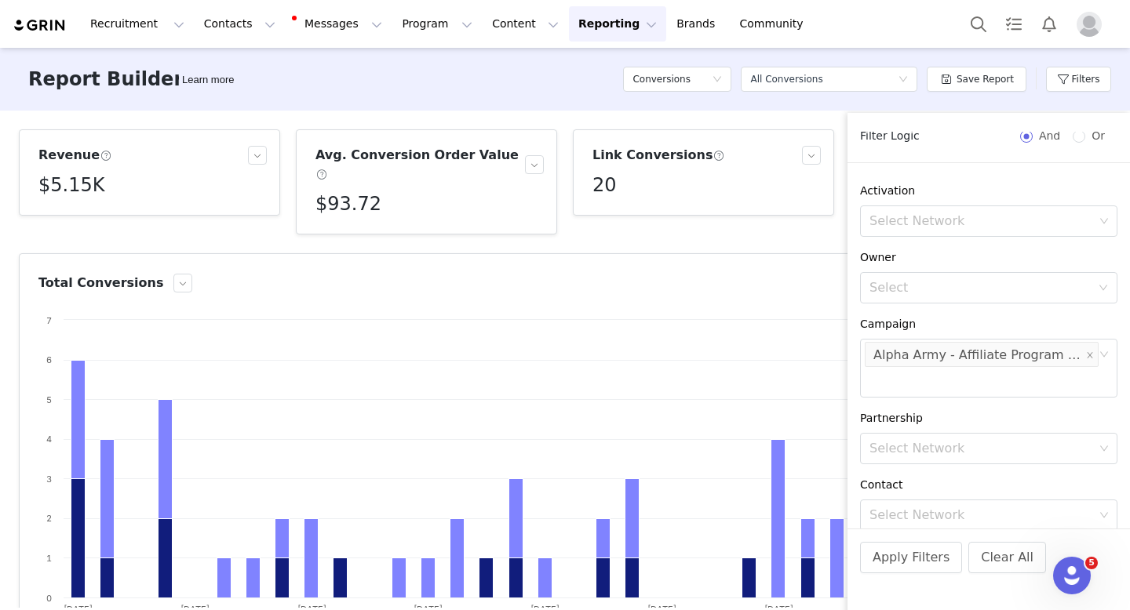
scroll to position [187, 0]
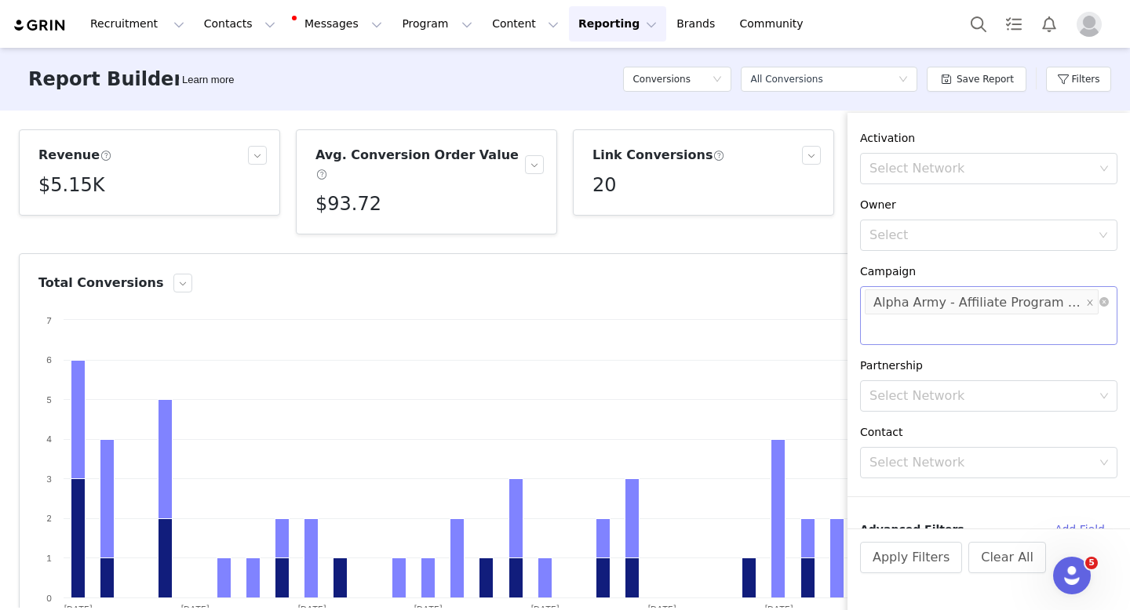
click at [933, 326] on div "Select Network Alpha Army - Affiliate Program (2025)" at bounding box center [988, 315] width 257 height 59
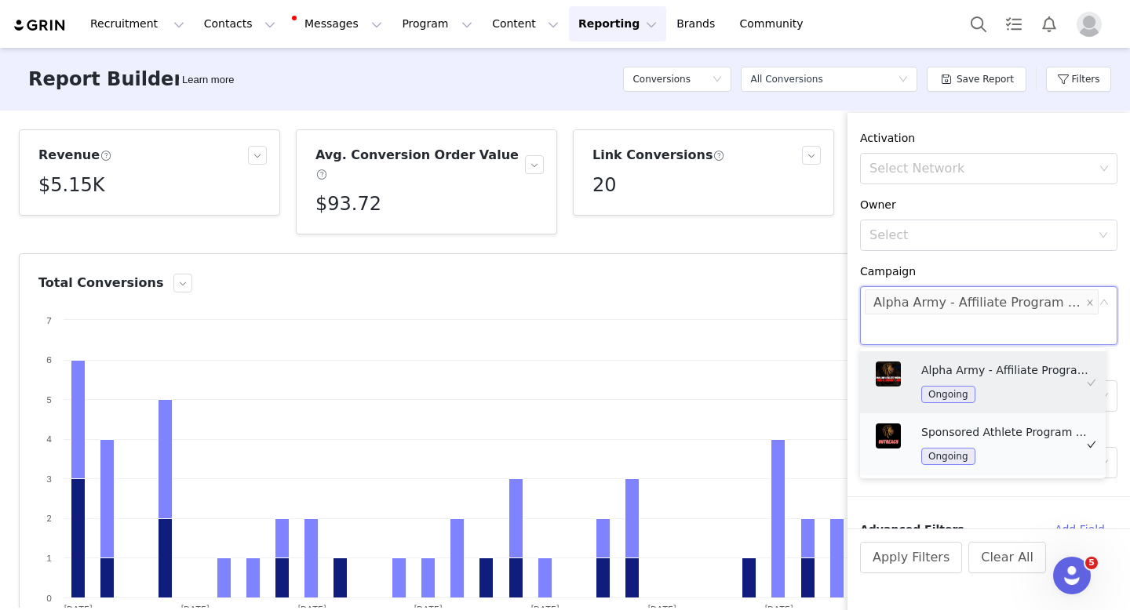
click at [1016, 437] on p "Sponsored Athlete Program OUTREACH" at bounding box center [1007, 432] width 173 height 17
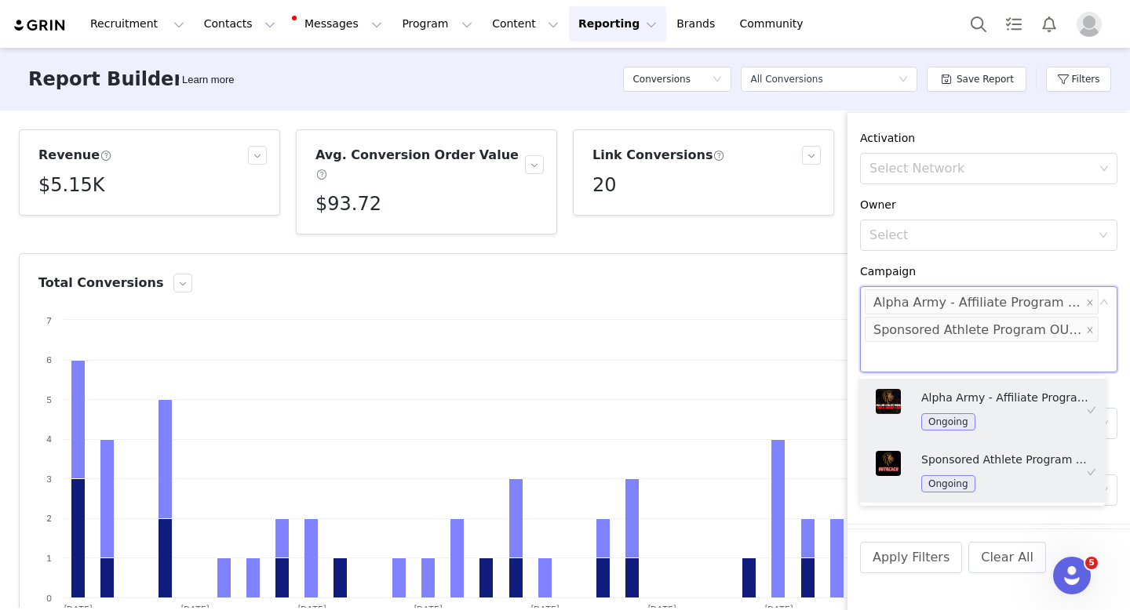
click at [1023, 264] on div "Campaign" at bounding box center [988, 272] width 257 height 16
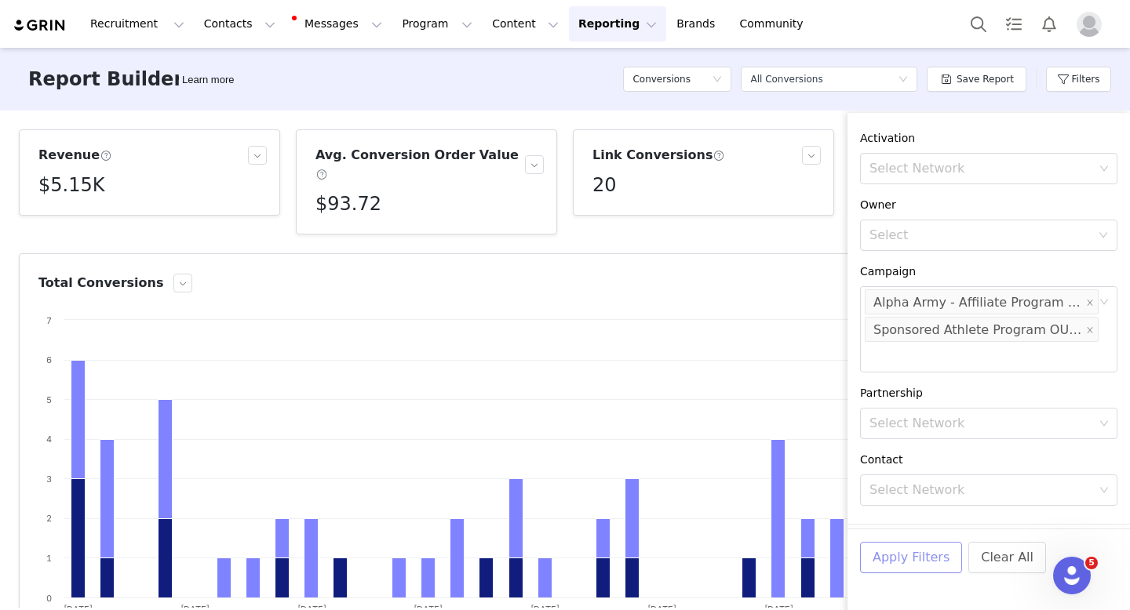
click at [909, 563] on button "Apply Filters" at bounding box center [911, 557] width 102 height 31
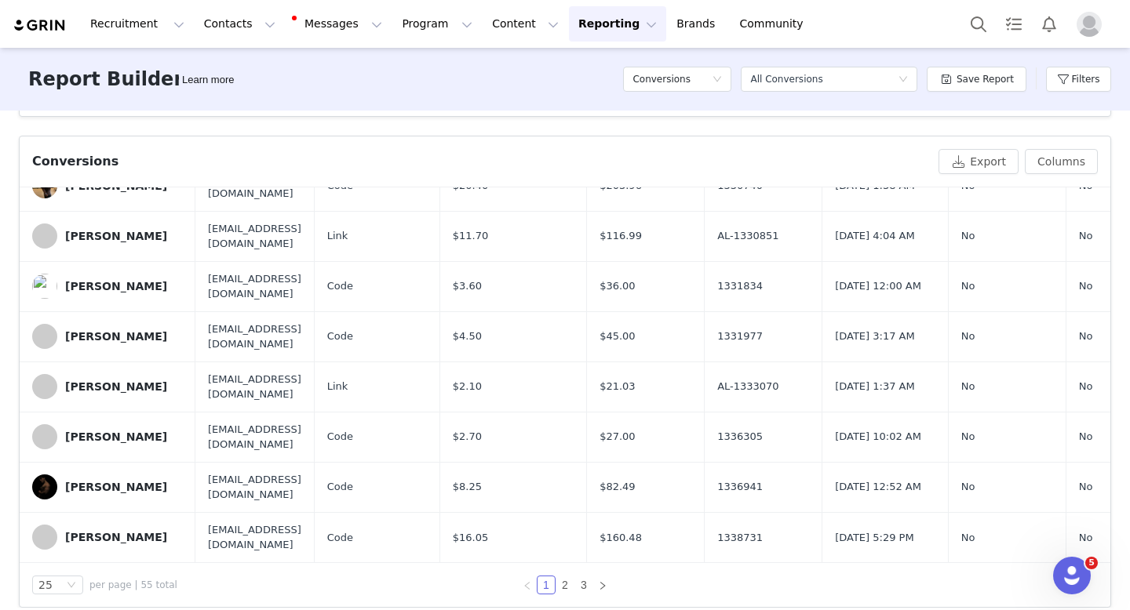
scroll to position [929, 0]
click at [559, 577] on link "2" at bounding box center [564, 585] width 17 height 17
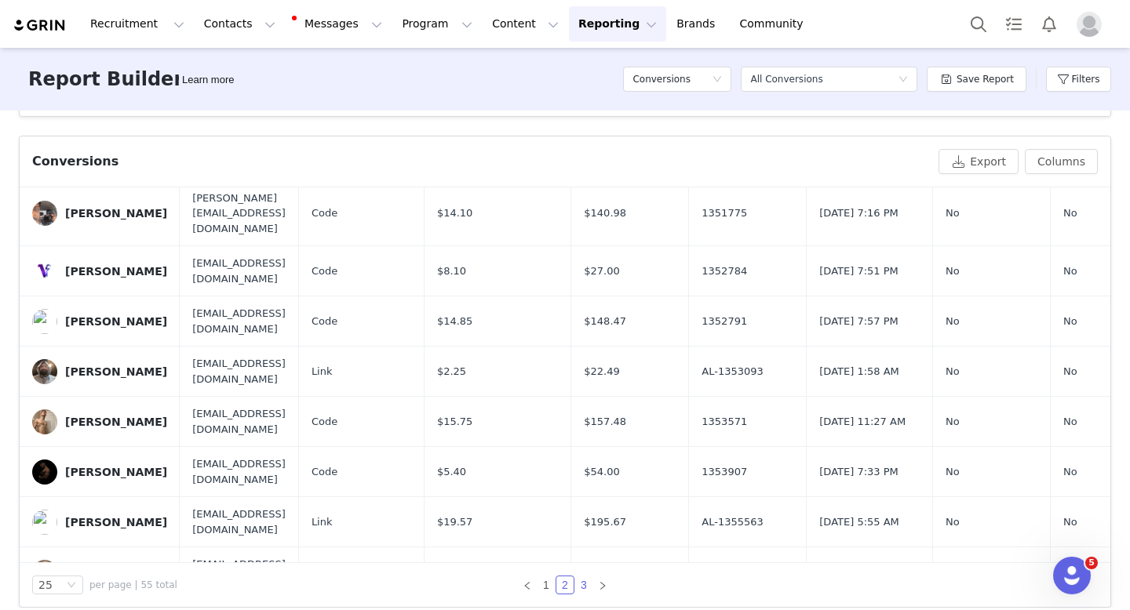
click at [577, 577] on link "3" at bounding box center [583, 585] width 17 height 17
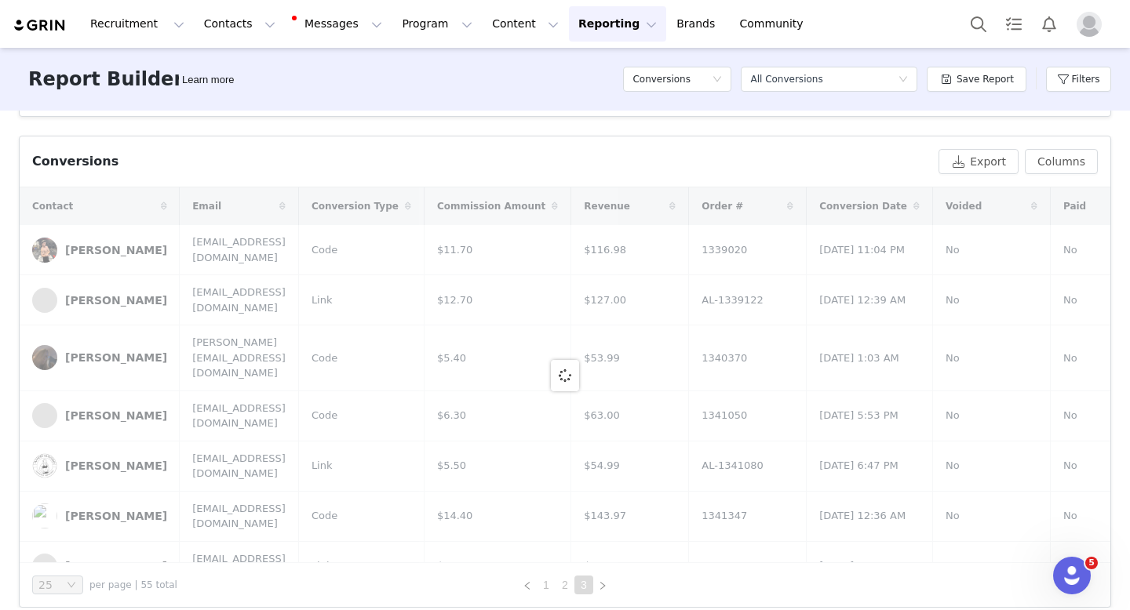
scroll to position [444, 0]
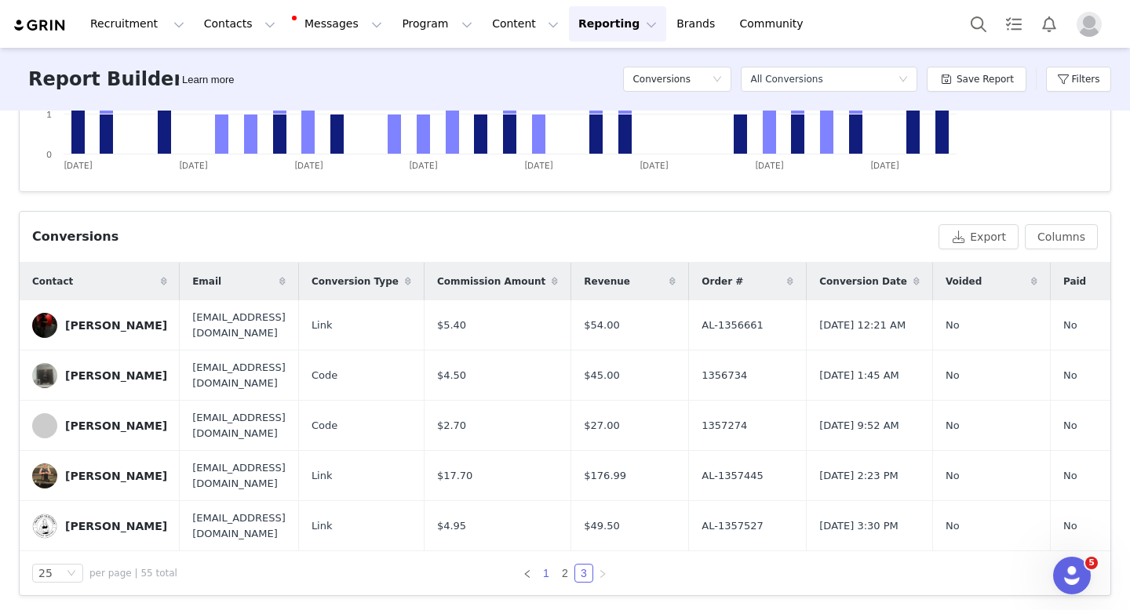
click at [540, 574] on link "1" at bounding box center [545, 573] width 17 height 17
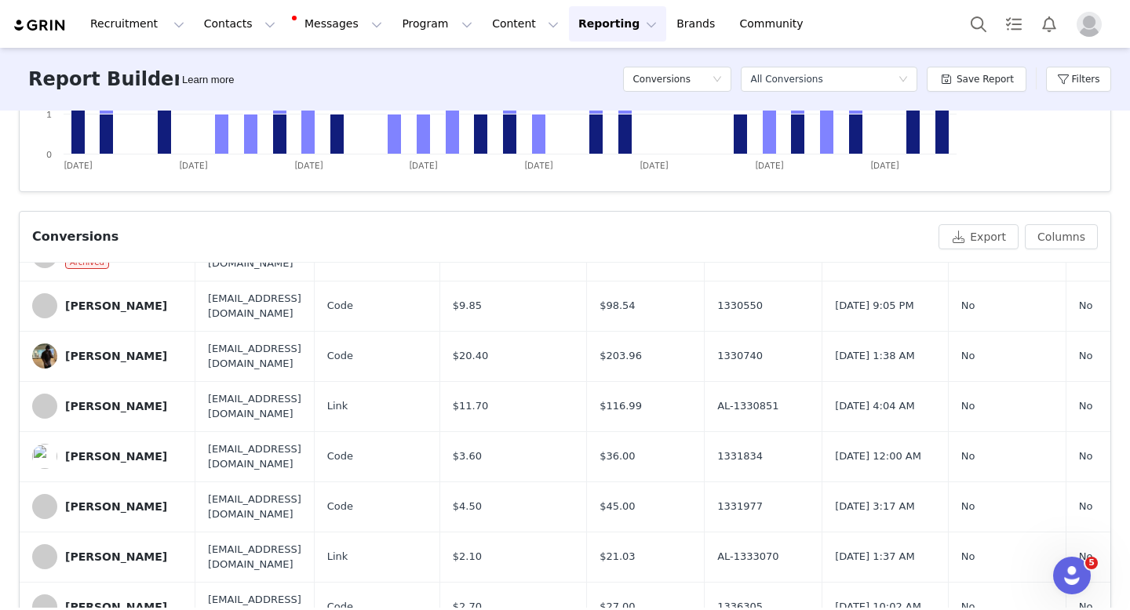
scroll to position [0, 0]
